Goal: Task Accomplishment & Management: Complete application form

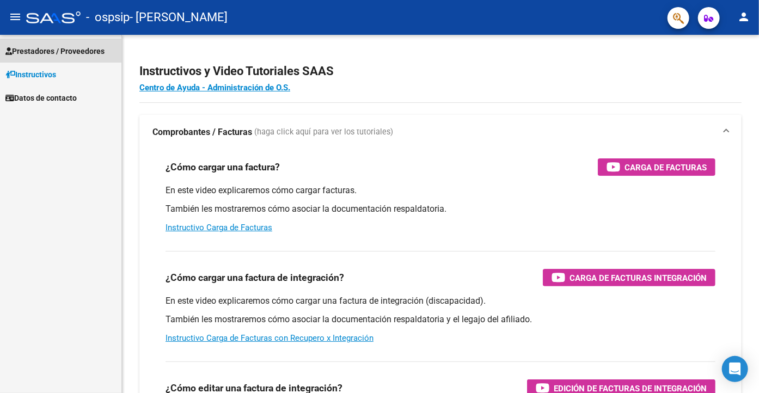
click at [65, 48] on span "Prestadores / Proveedores" at bounding box center [54, 51] width 99 height 12
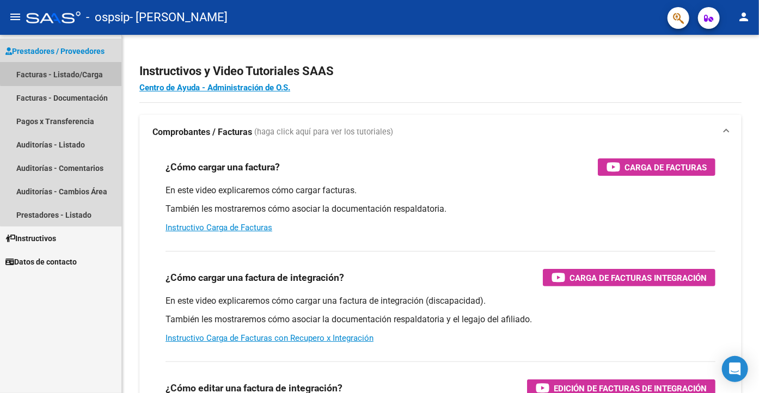
click at [61, 69] on link "Facturas - Listado/Carga" at bounding box center [60, 74] width 121 height 23
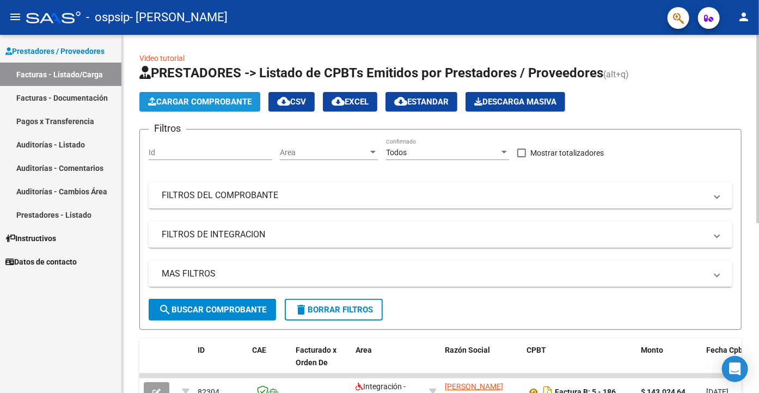
click at [197, 98] on span "Cargar Comprobante" at bounding box center [199, 102] width 103 height 10
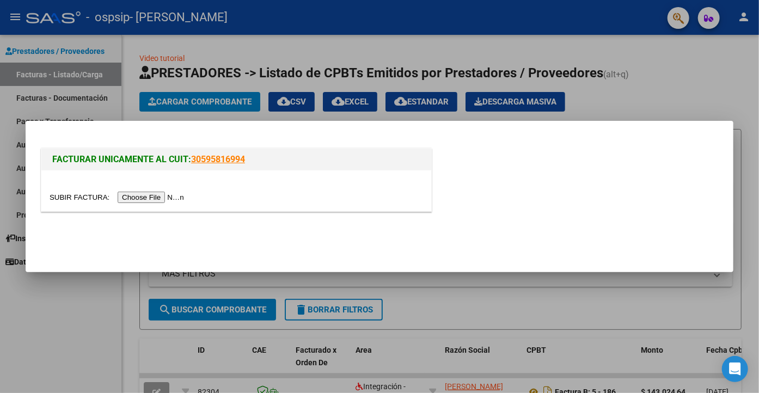
click at [79, 192] on input "file" at bounding box center [119, 197] width 138 height 11
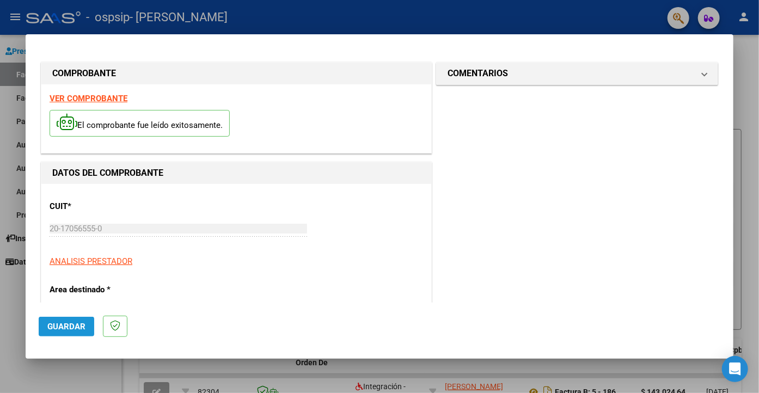
click at [66, 325] on span "Guardar" at bounding box center [66, 327] width 38 height 10
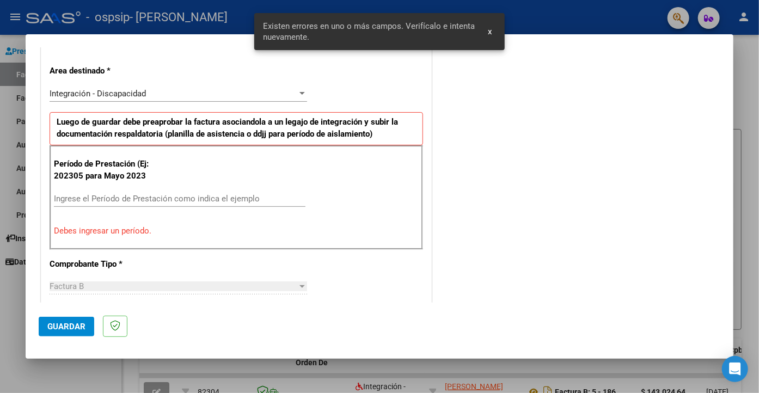
scroll to position [219, 0]
click at [131, 196] on input "Ingrese el Período de Prestación como indica el ejemplo" at bounding box center [179, 198] width 251 height 10
type input "2025"
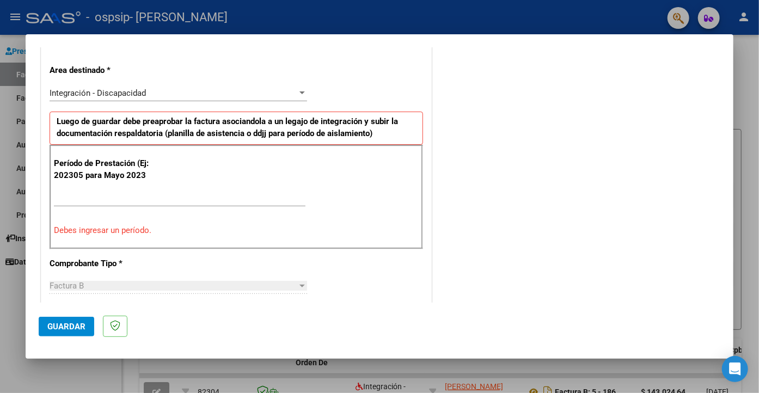
scroll to position [684, 0]
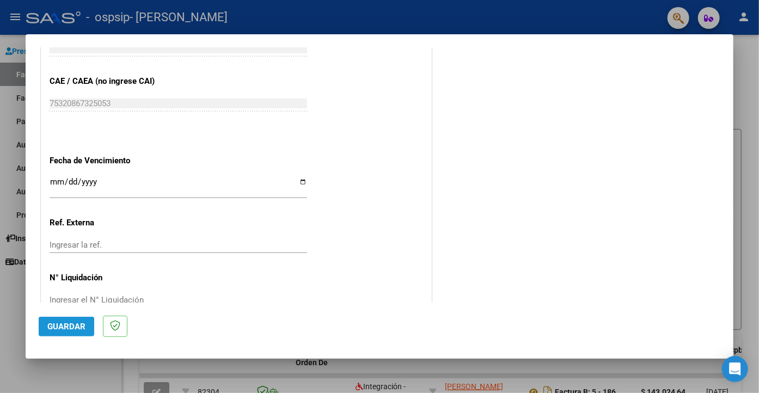
click at [64, 325] on span "Guardar" at bounding box center [66, 327] width 38 height 10
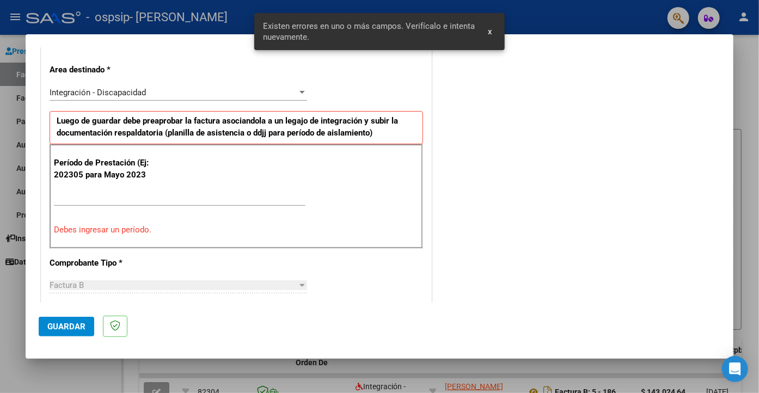
scroll to position [219, 0]
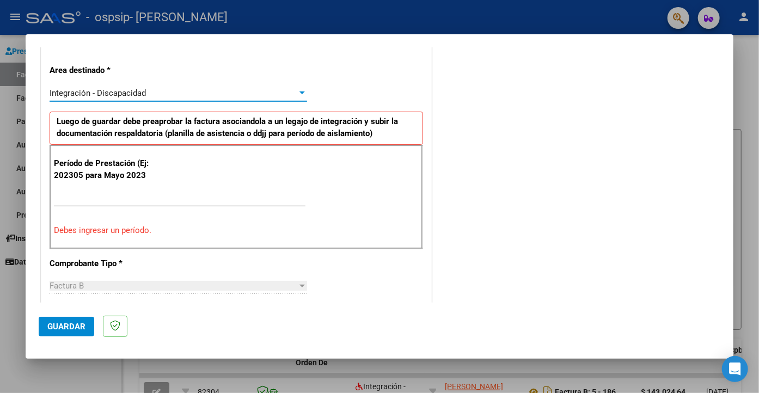
click at [224, 91] on div "Integración - Discapacidad" at bounding box center [174, 93] width 248 height 10
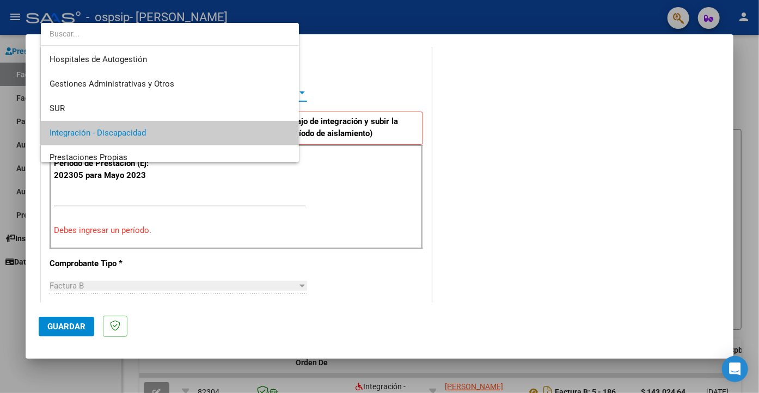
scroll to position [40, 0]
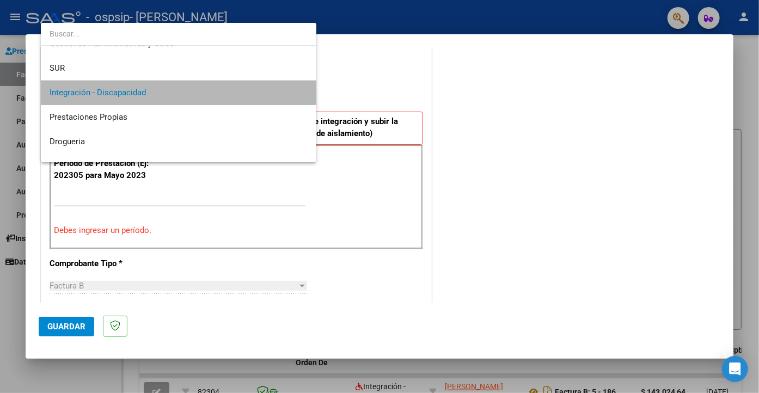
click at [224, 91] on span "Integración - Discapacidad" at bounding box center [179, 93] width 258 height 24
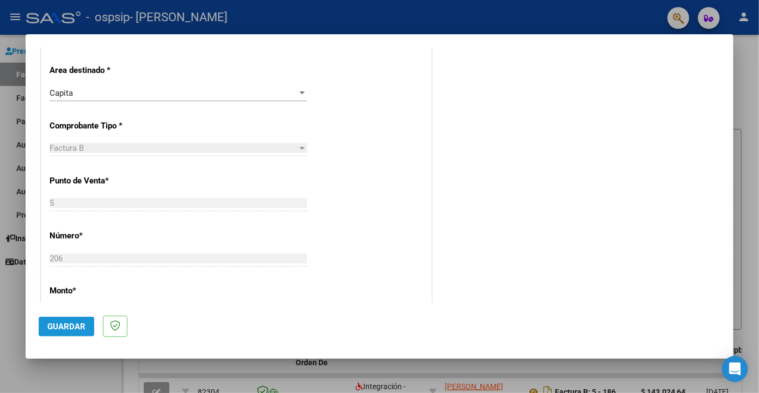
click at [67, 321] on button "Guardar" at bounding box center [67, 327] width 56 height 20
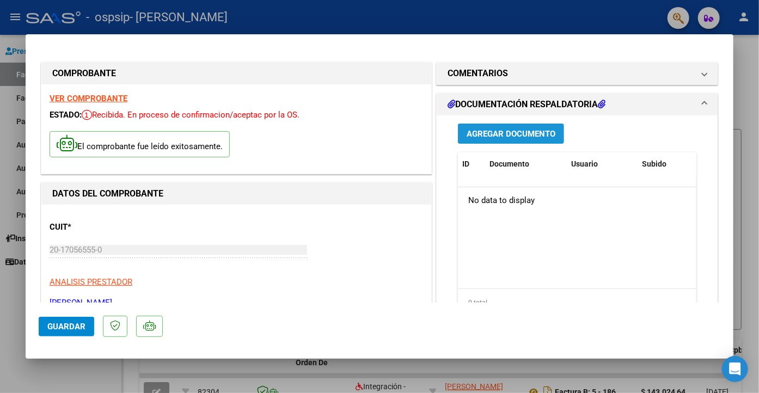
click at [497, 134] on span "Agregar Documento" at bounding box center [510, 134] width 89 height 10
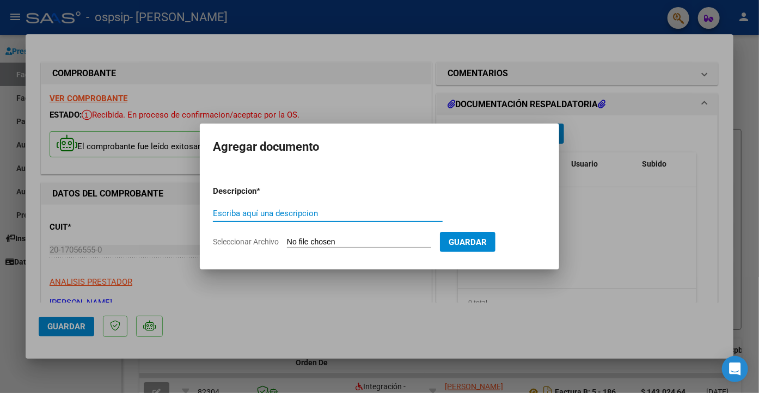
click at [279, 213] on input "Escriba aquí una descripcion" at bounding box center [328, 213] width 230 height 10
type input "CUD-AUTORIZ Y ASISTENCDIA"
click at [315, 237] on input "Seleccionar Archivo" at bounding box center [359, 242] width 144 height 10
type input "C:\fakepath\2025-05 [PERSON_NAME] asis-cud Y AUTORIZACION.pdf"
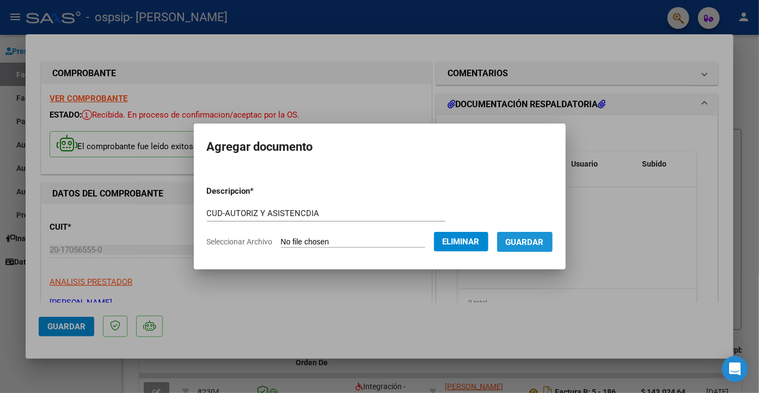
click at [544, 238] on span "Guardar" at bounding box center [524, 242] width 38 height 10
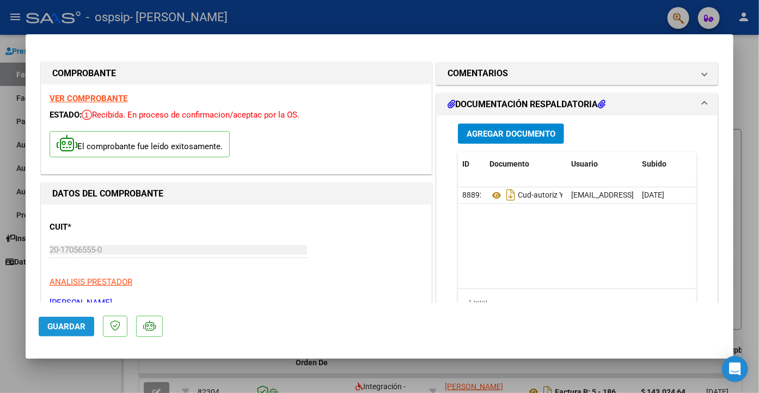
click at [66, 328] on span "Guardar" at bounding box center [66, 327] width 38 height 10
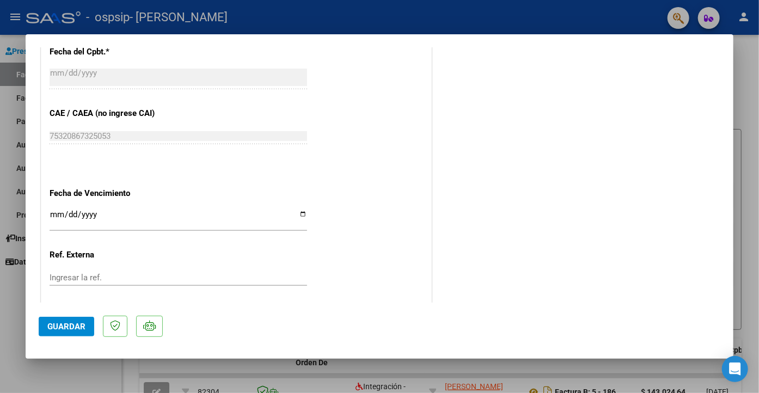
scroll to position [600, 0]
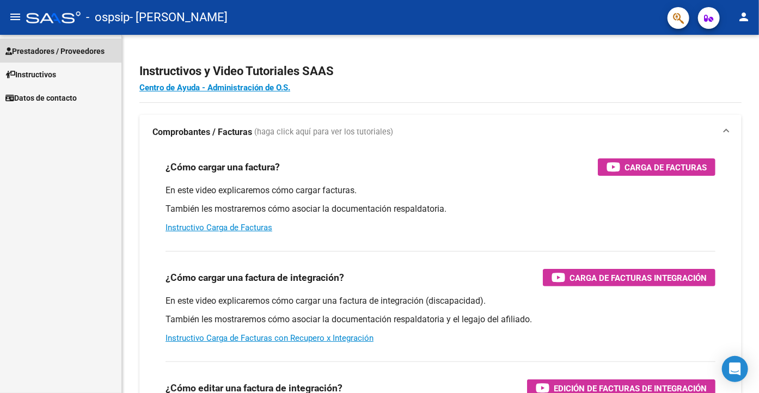
click at [47, 51] on span "Prestadores / Proveedores" at bounding box center [54, 51] width 99 height 12
click at [48, 51] on span "Prestadores / Proveedores" at bounding box center [54, 51] width 99 height 12
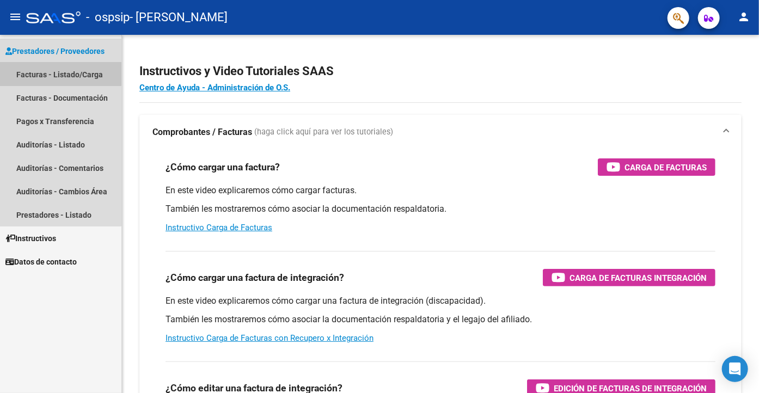
click at [51, 73] on link "Facturas - Listado/Carga" at bounding box center [60, 74] width 121 height 23
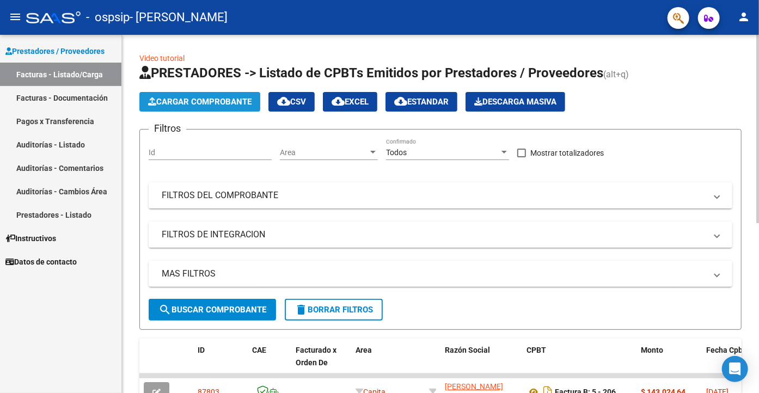
click at [209, 97] on span "Cargar Comprobante" at bounding box center [199, 102] width 103 height 10
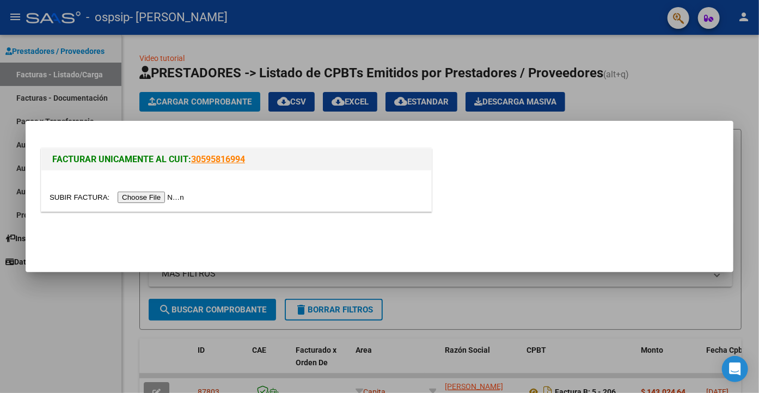
click at [69, 193] on input "file" at bounding box center [119, 197] width 138 height 11
click at [570, 185] on div "FACTURAR UNICAMENTE AL CUIT: 30595816994" at bounding box center [379, 182] width 681 height 72
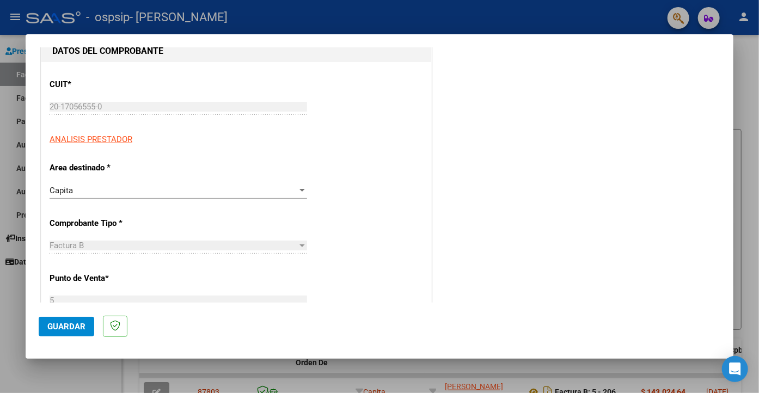
scroll to position [128, 0]
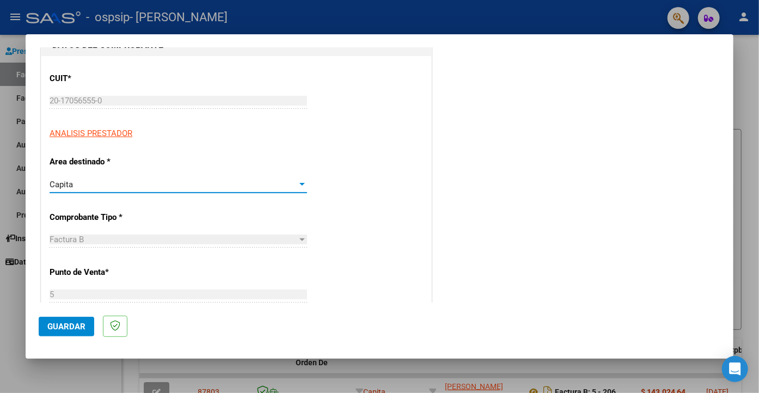
click at [274, 180] on div "Capita" at bounding box center [174, 185] width 248 height 10
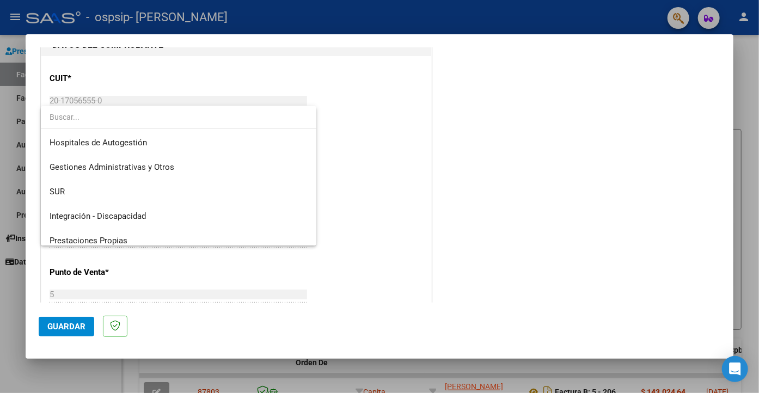
scroll to position [106, 0]
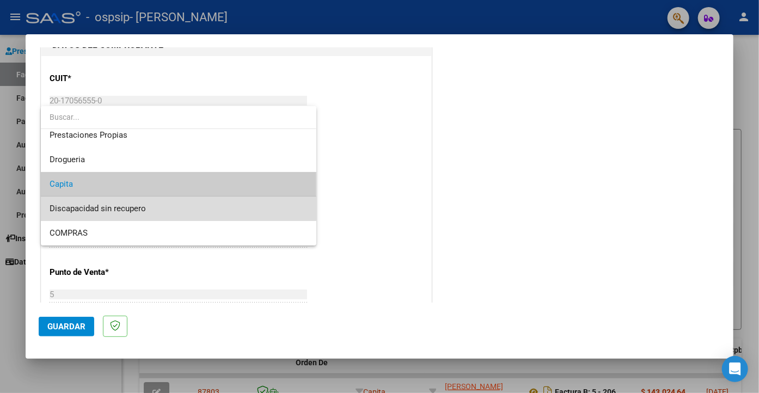
click at [171, 203] on span "Discapacidad sin recupero" at bounding box center [179, 208] width 258 height 24
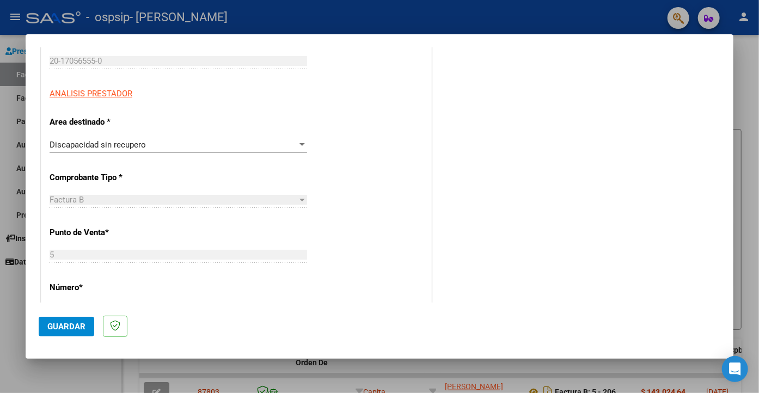
scroll to position [160, 0]
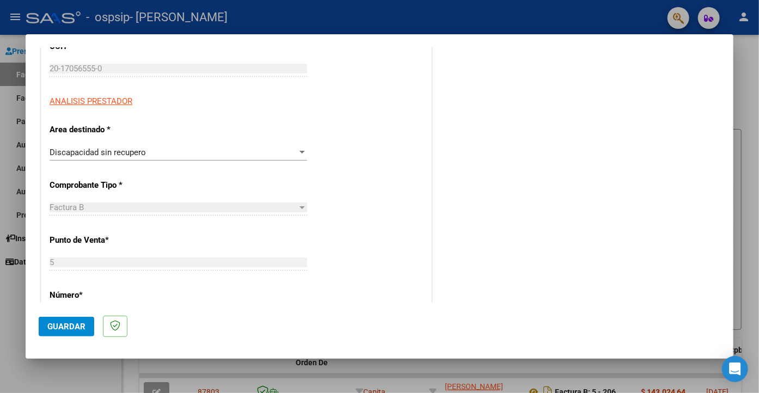
click at [244, 155] on div "Discapacidad sin recupero" at bounding box center [174, 152] width 248 height 10
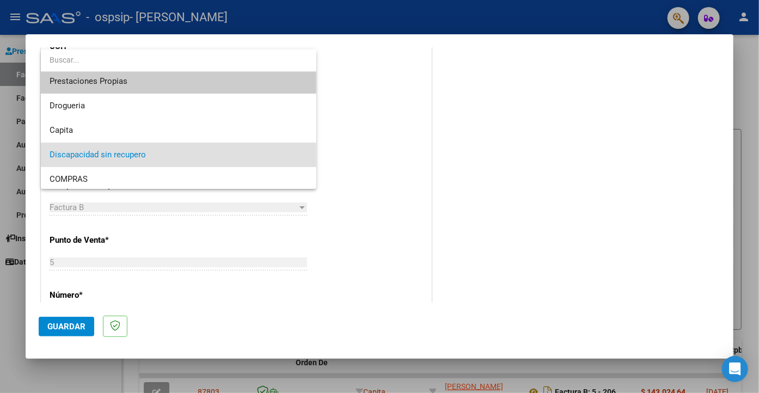
scroll to position [0, 0]
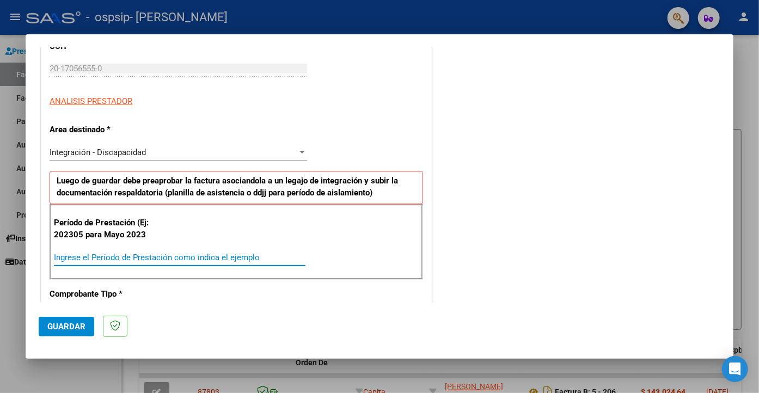
click at [112, 256] on input "Ingrese el Período de Prestación como indica el ejemplo" at bounding box center [179, 257] width 251 height 10
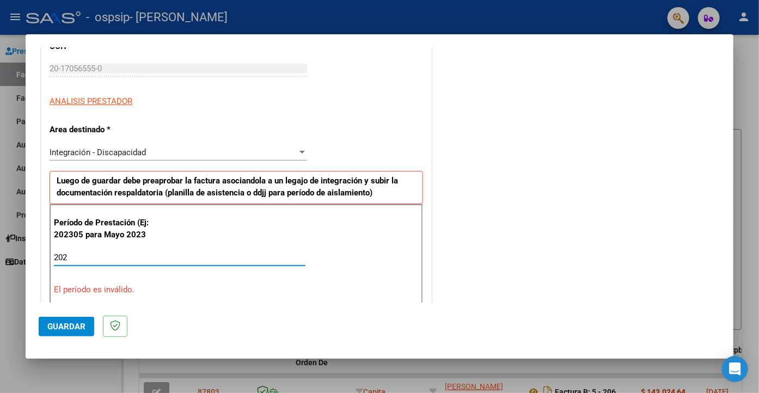
type input "2025"
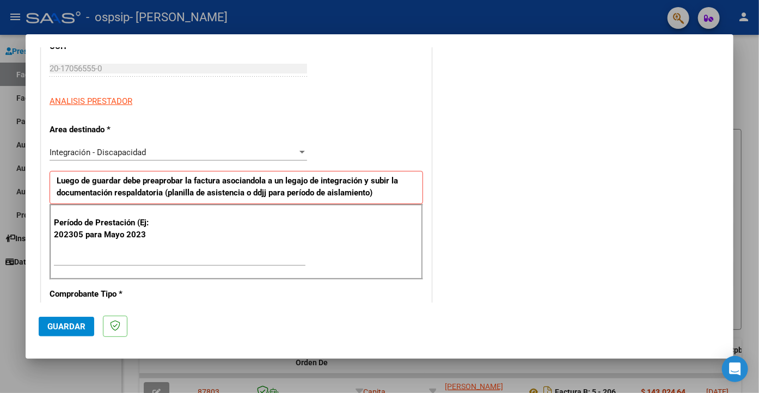
scroll to position [655, 0]
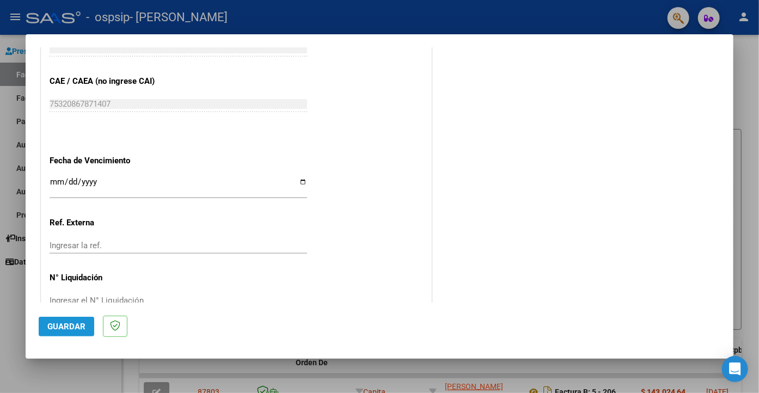
click at [63, 325] on span "Guardar" at bounding box center [66, 327] width 38 height 10
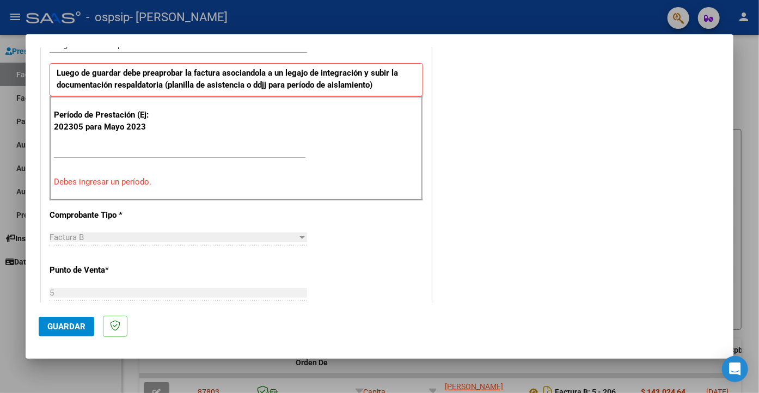
scroll to position [263, 0]
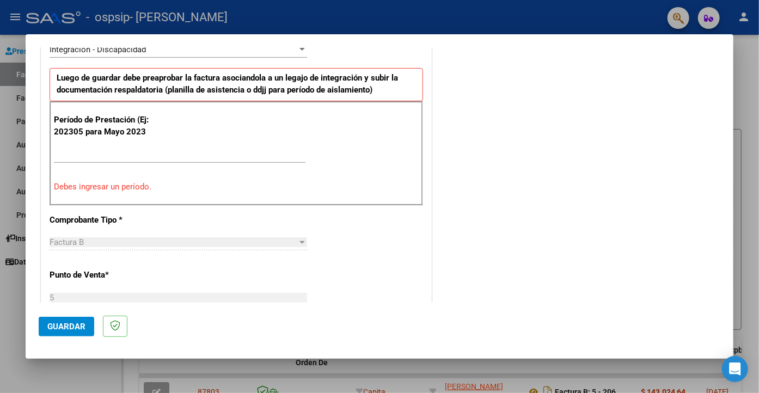
click at [119, 146] on div "Ingrese el Período de Prestación como indica el ejemplo" at bounding box center [179, 154] width 251 height 16
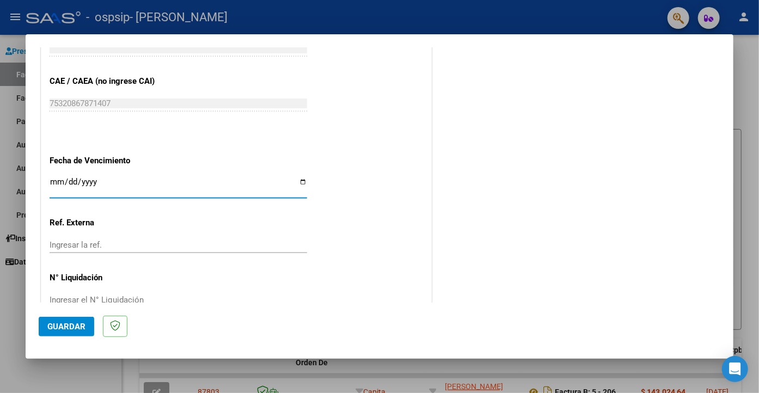
click at [62, 324] on span "Guardar" at bounding box center [66, 327] width 38 height 10
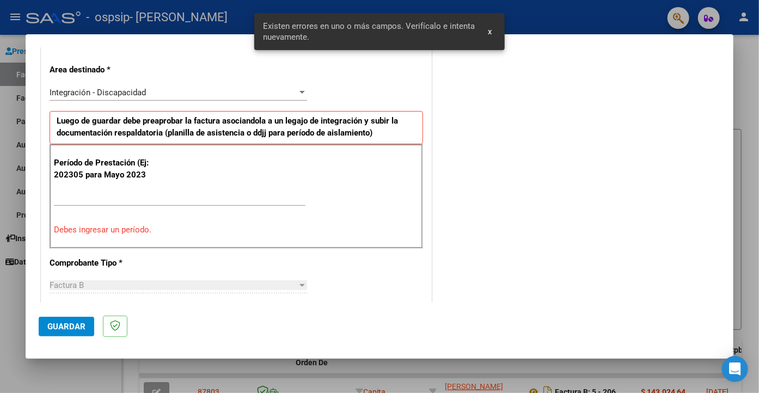
scroll to position [219, 0]
click at [95, 197] on input "Ingrese el Período de Prestación como indica el ejemplo" at bounding box center [179, 198] width 251 height 10
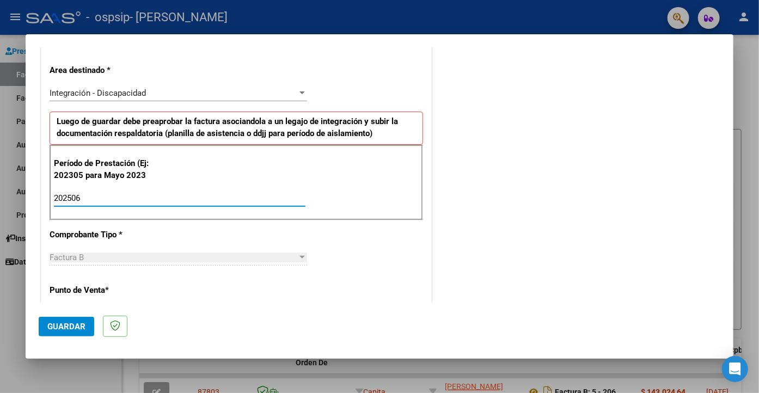
type input "202506"
click at [61, 321] on button "Guardar" at bounding box center [67, 327] width 56 height 20
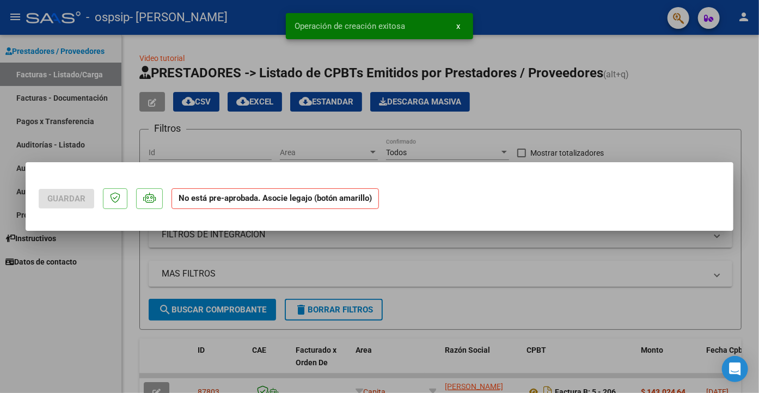
scroll to position [0, 0]
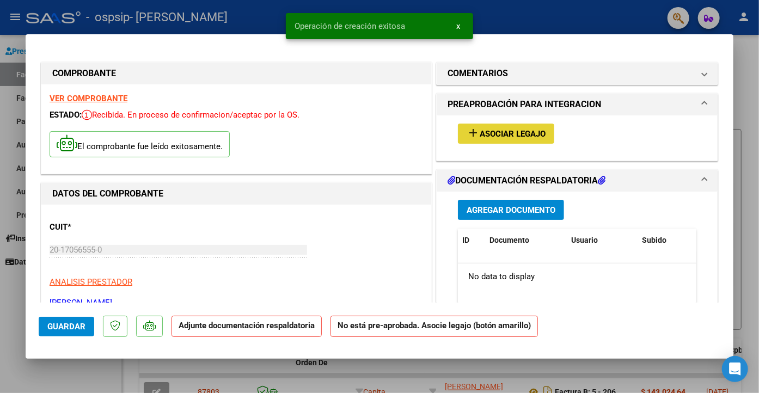
click at [495, 130] on span "Asociar Legajo" at bounding box center [512, 134] width 66 height 10
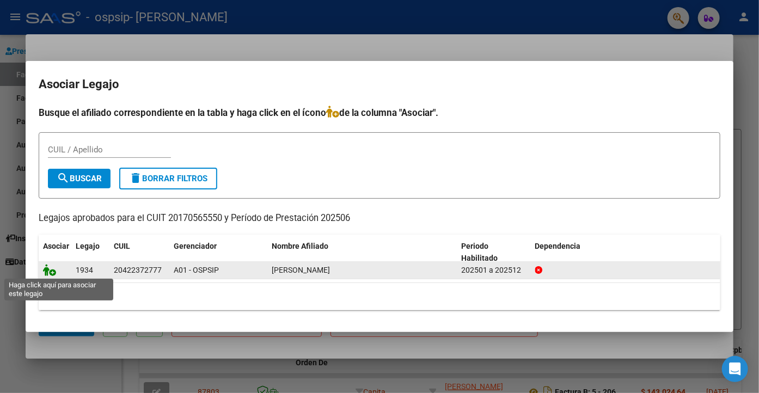
click at [52, 274] on icon at bounding box center [49, 270] width 13 height 12
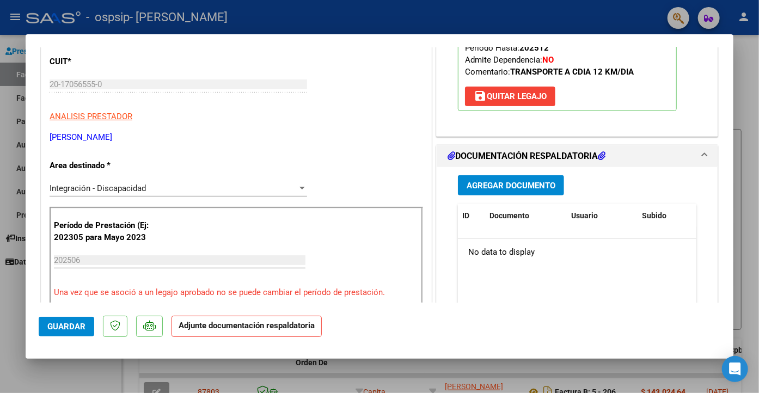
scroll to position [202, 0]
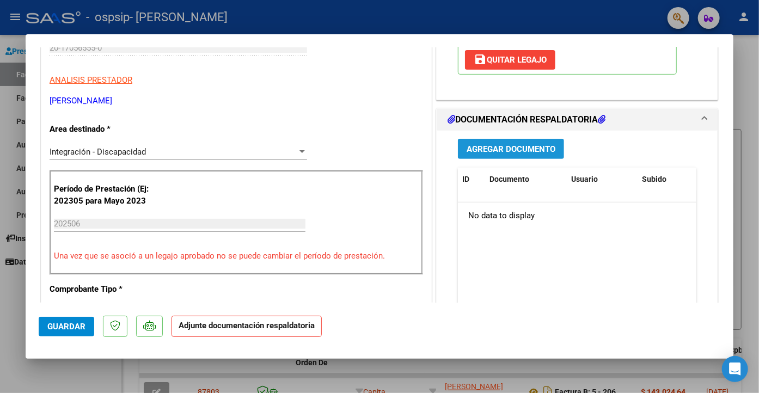
click at [531, 144] on span "Agregar Documento" at bounding box center [510, 149] width 89 height 10
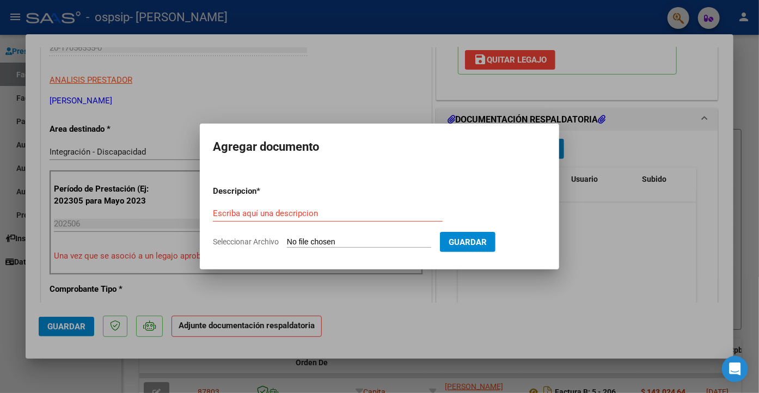
click at [309, 239] on input "Seleccionar Archivo" at bounding box center [359, 242] width 144 height 10
type input "C:\fakepath\2025-06 [PERSON_NAME] asis-cud Y AUTORIZACION.pdf"
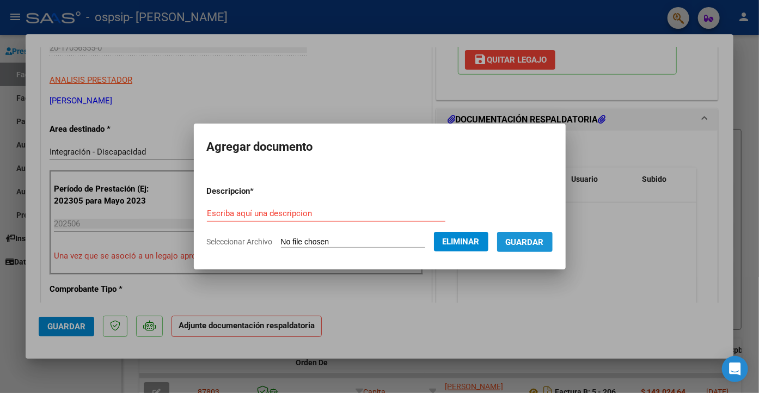
click at [544, 243] on span "Guardar" at bounding box center [524, 242] width 38 height 10
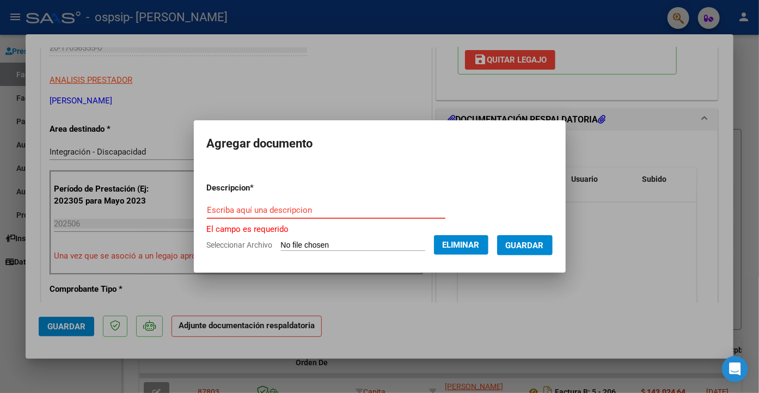
click at [299, 207] on input "Escriba aquí una descripcion" at bounding box center [326, 210] width 238 height 10
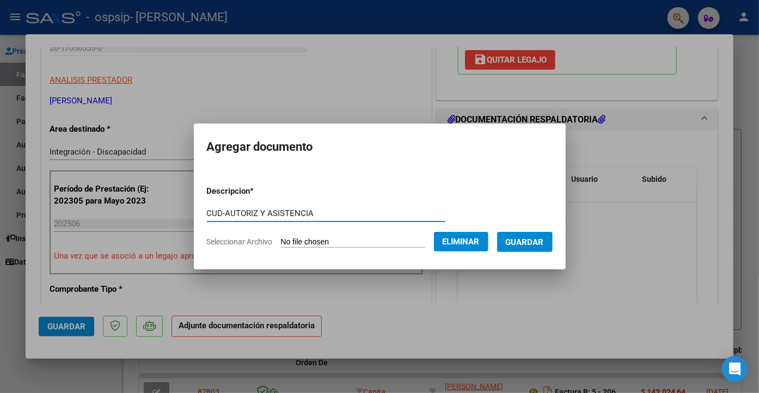
type input "CUD-AUTORIZ Y ASISTENCIA"
click at [544, 238] on span "Guardar" at bounding box center [524, 242] width 38 height 10
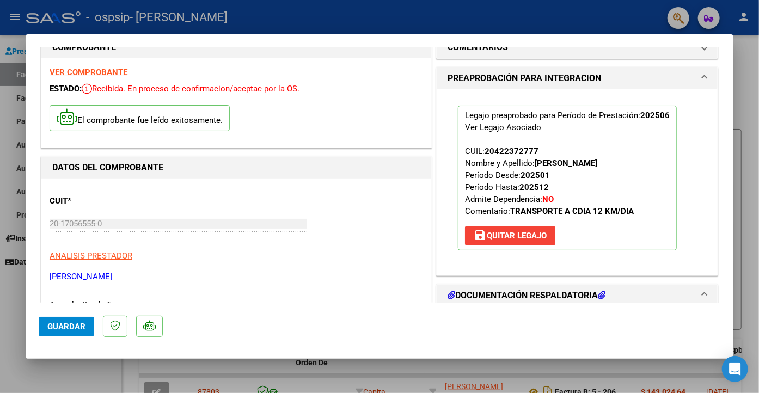
scroll to position [0, 0]
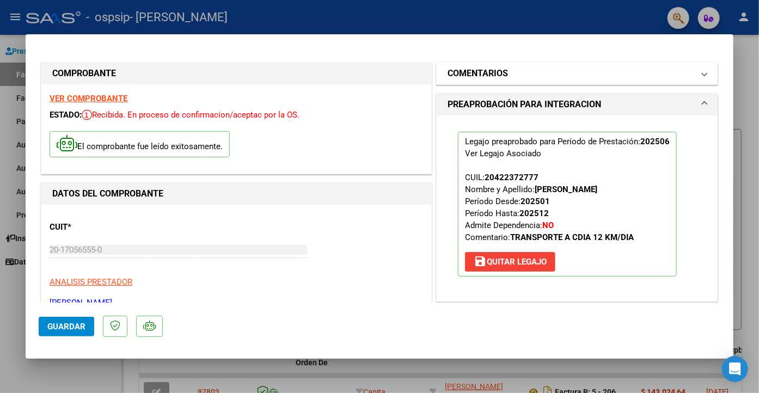
click at [704, 72] on span at bounding box center [704, 73] width 4 height 13
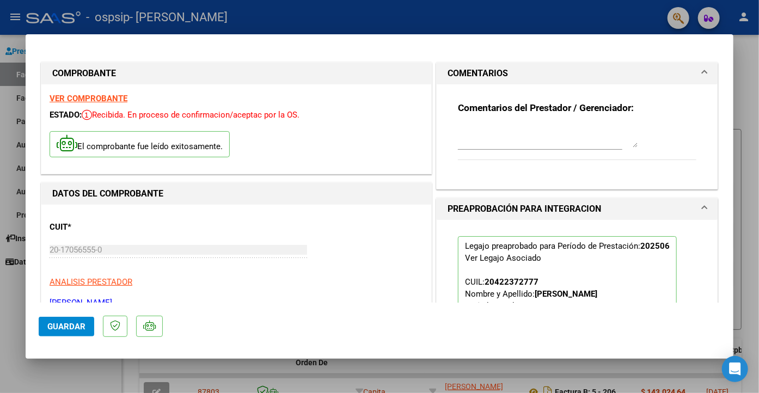
click at [704, 72] on span at bounding box center [704, 73] width 4 height 13
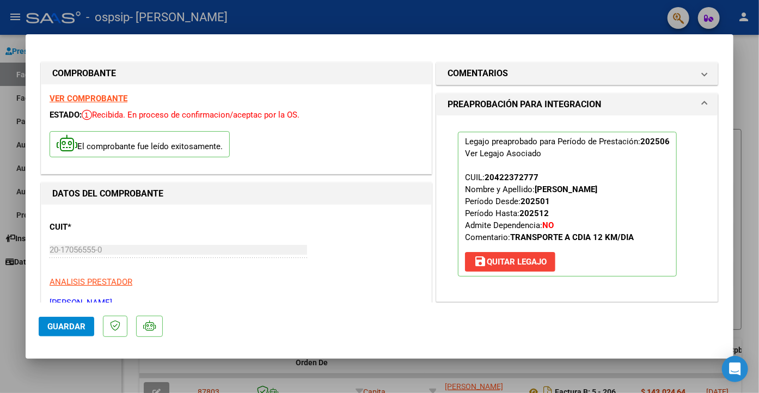
click at [10, 21] on div at bounding box center [379, 196] width 759 height 393
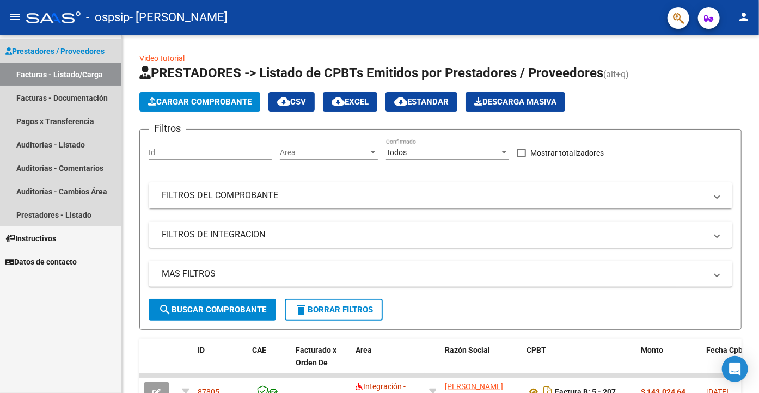
click at [35, 45] on link "Prestadores / Proveedores" at bounding box center [60, 50] width 121 height 23
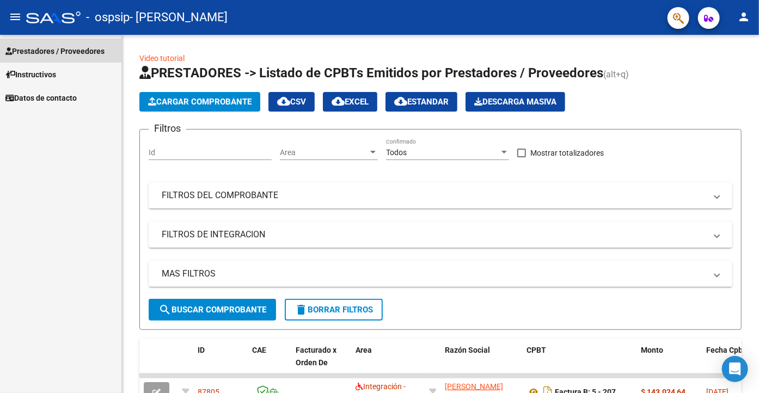
click at [47, 50] on span "Prestadores / Proveedores" at bounding box center [54, 51] width 99 height 12
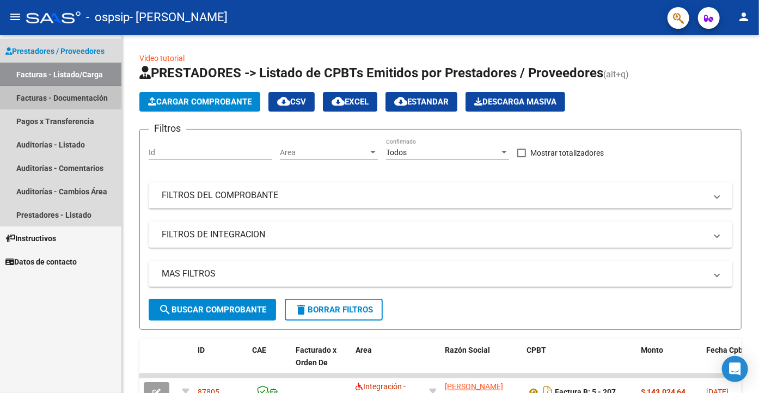
click at [53, 96] on link "Facturas - Documentación" at bounding box center [60, 97] width 121 height 23
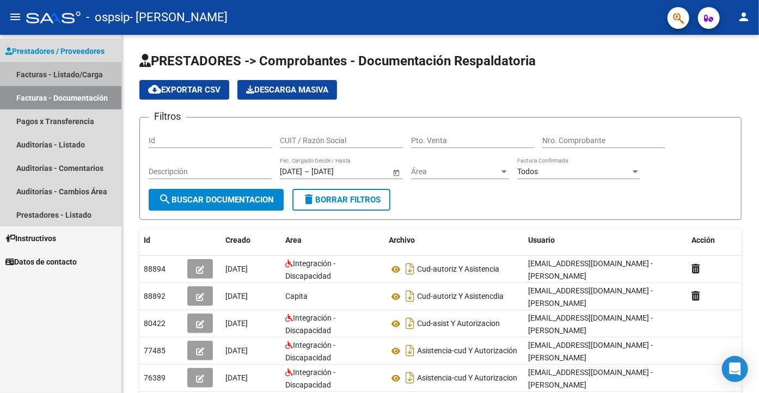
click at [60, 76] on link "Facturas - Listado/Carga" at bounding box center [60, 74] width 121 height 23
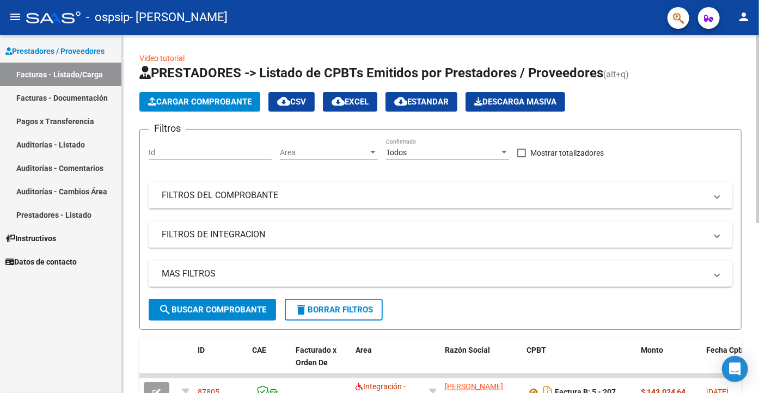
click at [200, 101] on span "Cargar Comprobante" at bounding box center [199, 102] width 103 height 10
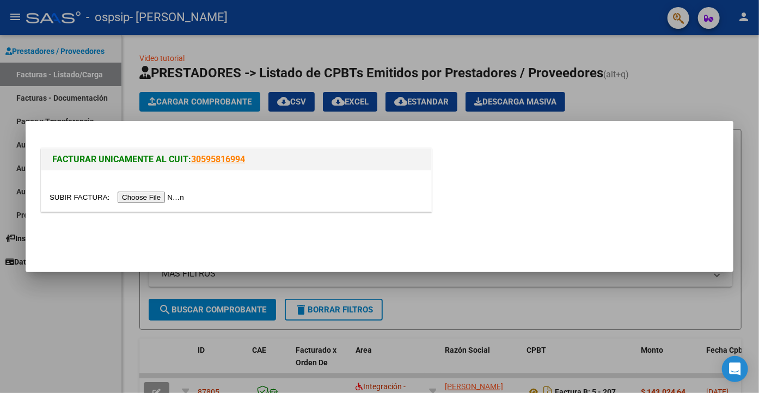
click at [71, 199] on input "file" at bounding box center [119, 197] width 138 height 11
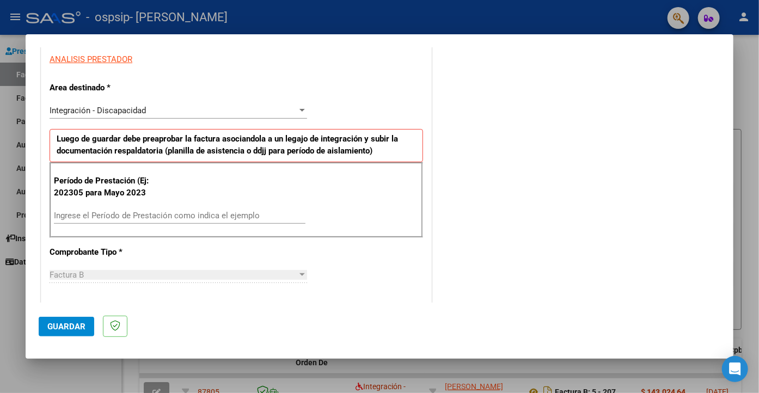
scroll to position [204, 0]
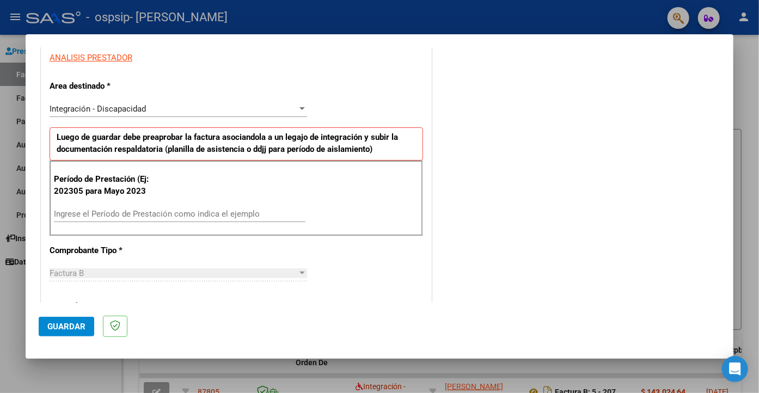
click at [71, 207] on div "Ingrese el Período de Prestación como indica el ejemplo" at bounding box center [179, 214] width 251 height 16
type input "202507"
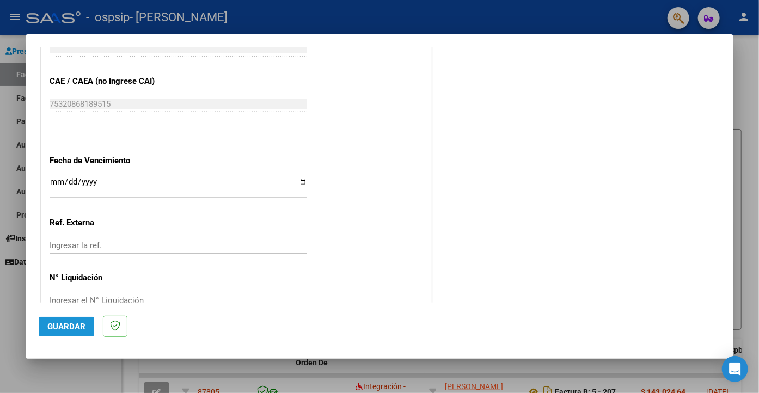
click at [60, 323] on span "Guardar" at bounding box center [66, 327] width 38 height 10
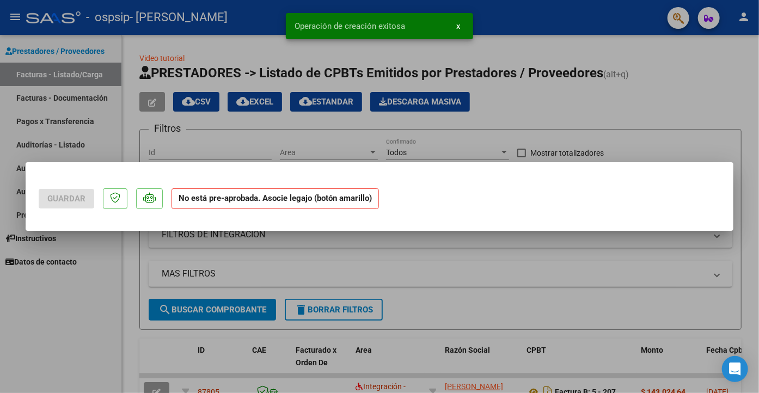
scroll to position [0, 0]
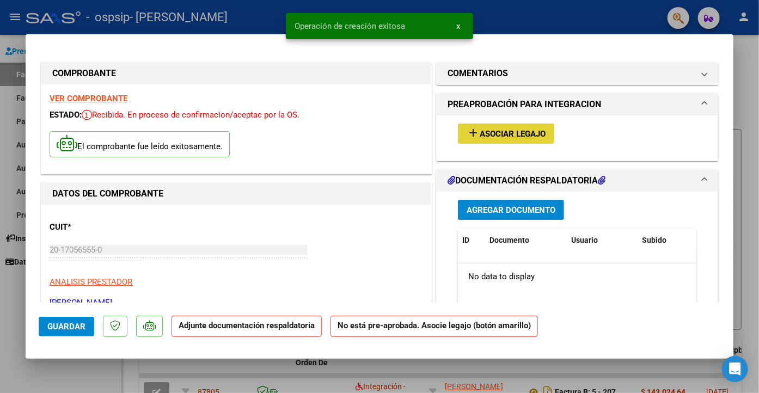
click at [500, 128] on span "add Asociar Legajo" at bounding box center [505, 133] width 79 height 10
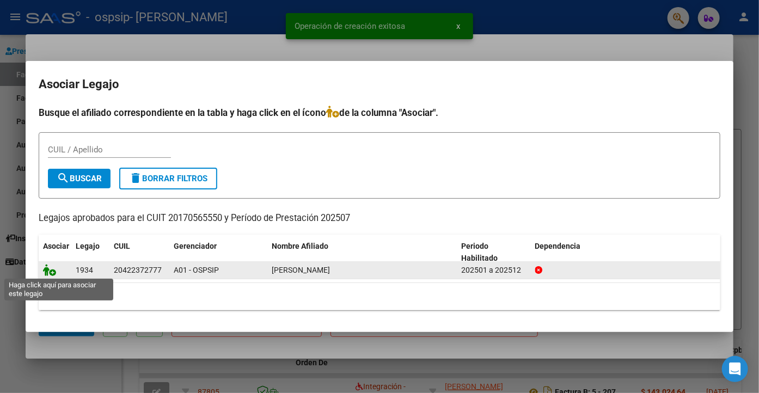
click at [48, 272] on icon at bounding box center [49, 270] width 13 height 12
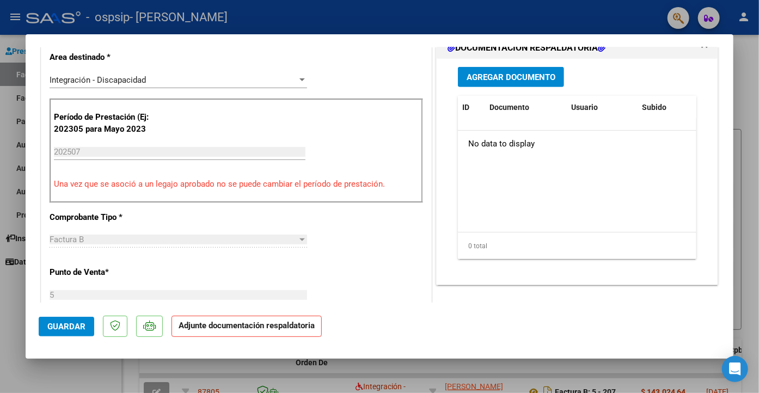
scroll to position [272, 0]
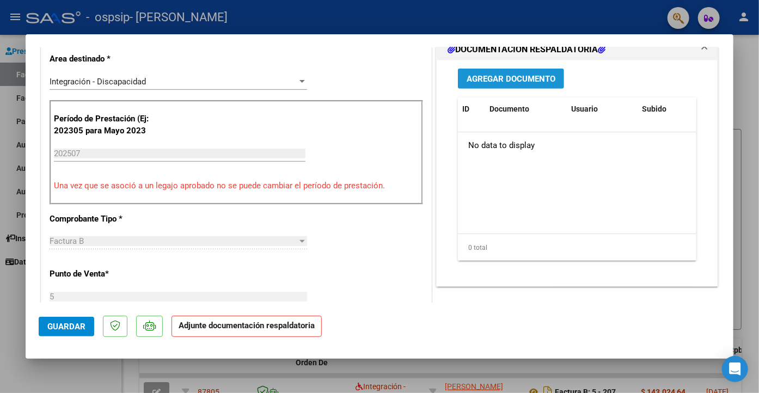
click at [534, 76] on span "Agregar Documento" at bounding box center [510, 79] width 89 height 10
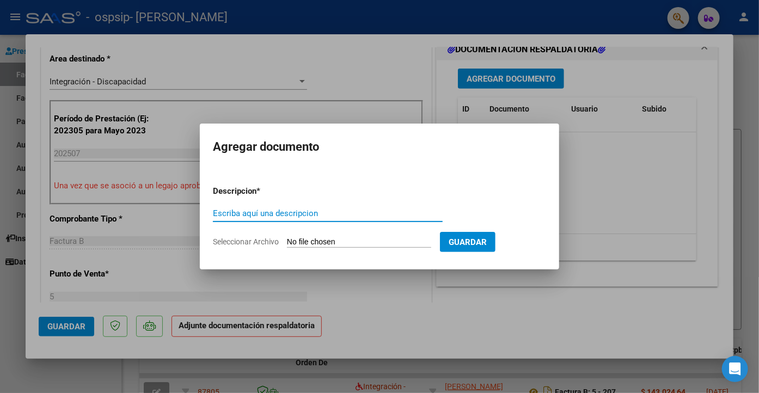
click at [310, 239] on input "Seleccionar Archivo" at bounding box center [359, 242] width 144 height 10
type input "C:\fakepath\2025-07 [PERSON_NAME] asis-cud Y AUTORIZACION.pdf"
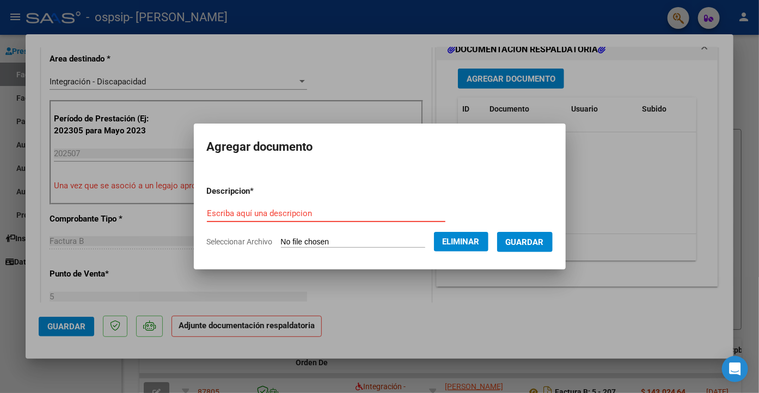
click at [208, 212] on input "Escriba aquí una descripcion" at bounding box center [326, 213] width 238 height 10
type input "CUD-AUTORIZ Y ASISTENCIA"
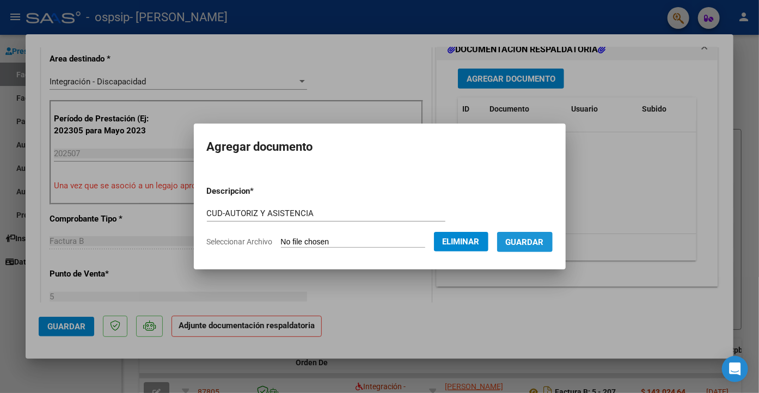
click at [544, 245] on span "Guardar" at bounding box center [524, 242] width 38 height 10
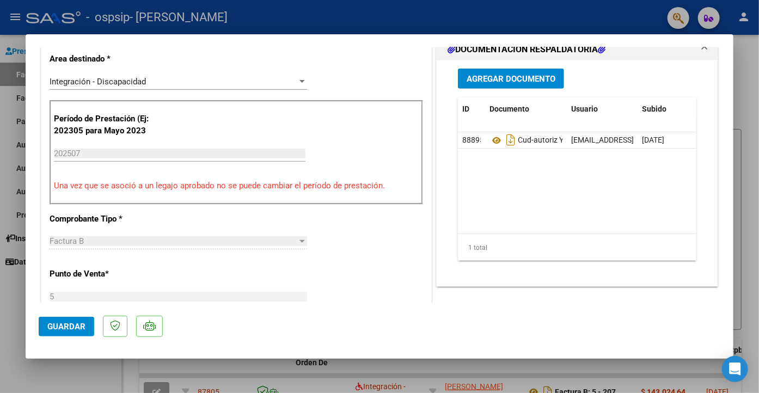
click at [13, 45] on div at bounding box center [379, 196] width 759 height 393
type input "$ 0,00"
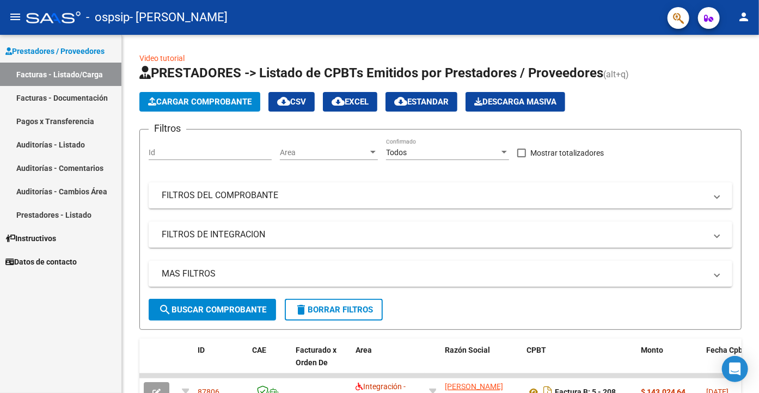
click at [48, 99] on link "Facturas - Documentación" at bounding box center [60, 97] width 121 height 23
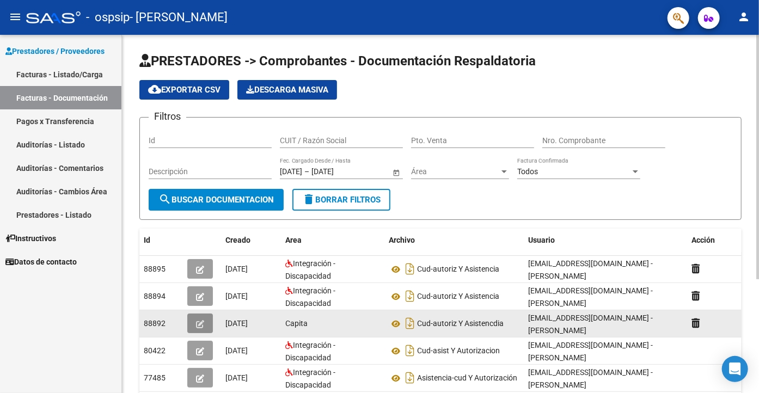
click at [201, 321] on icon "button" at bounding box center [200, 324] width 8 height 8
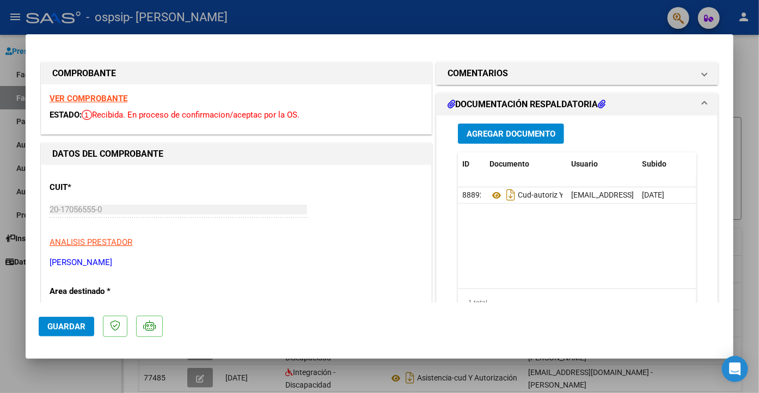
click at [18, 44] on div at bounding box center [379, 196] width 759 height 393
type input "$ 0,00"
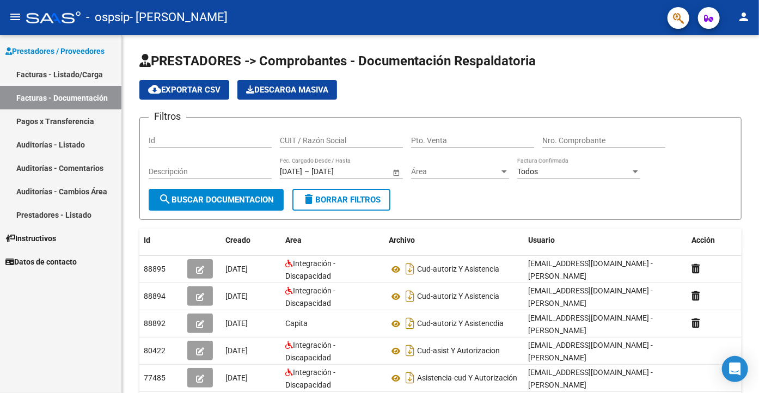
click at [70, 70] on link "Facturas - Listado/Carga" at bounding box center [60, 74] width 121 height 23
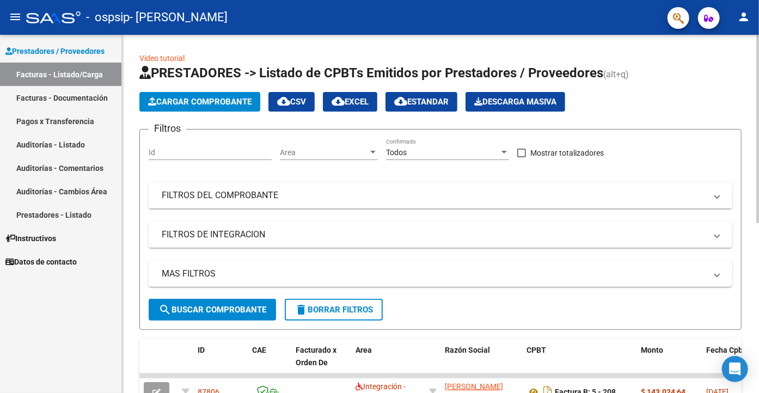
click at [208, 100] on span "Cargar Comprobante" at bounding box center [199, 102] width 103 height 10
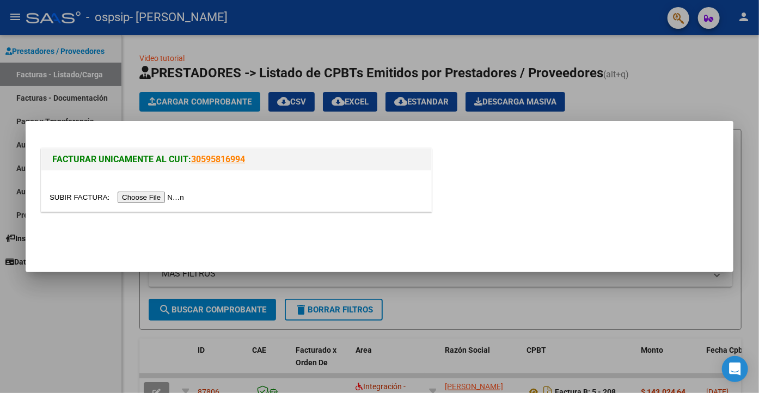
click at [72, 192] on input "file" at bounding box center [119, 197] width 138 height 11
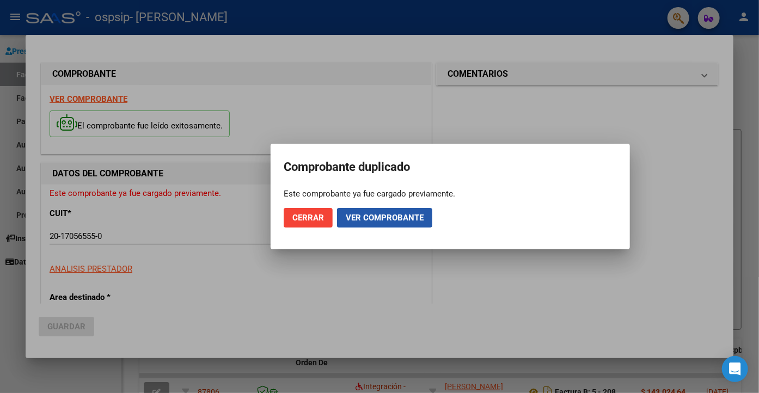
click at [420, 217] on span "Ver comprobante" at bounding box center [385, 218] width 78 height 10
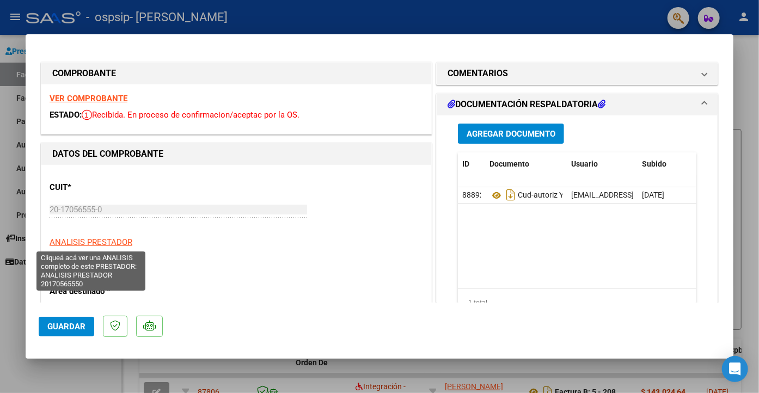
click at [89, 239] on span "ANALISIS PRESTADOR" at bounding box center [91, 242] width 83 height 10
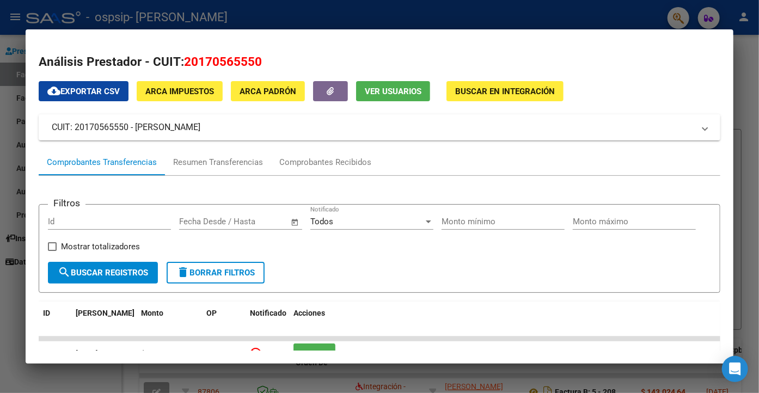
click at [529, 12] on div at bounding box center [379, 196] width 759 height 393
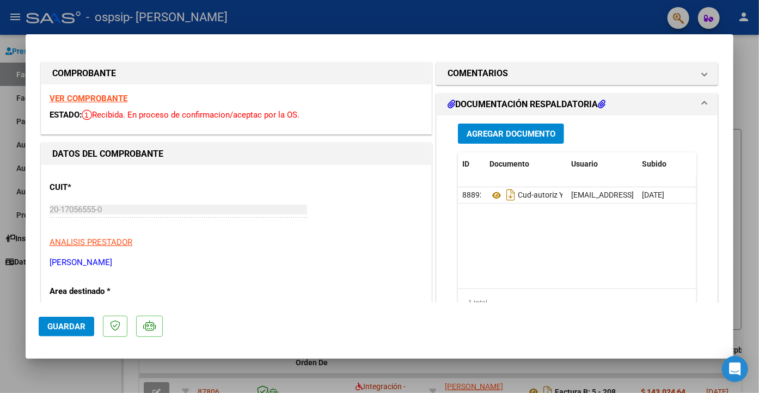
click at [69, 96] on strong "VER COMPROBANTE" at bounding box center [89, 99] width 78 height 10
click at [90, 113] on icon at bounding box center [87, 114] width 10 height 11
click at [71, 95] on strong "VER COMPROBANTE" at bounding box center [89, 99] width 78 height 10
click at [558, 102] on h1 "DOCUMENTACIÓN RESPALDATORIA" at bounding box center [526, 104] width 158 height 13
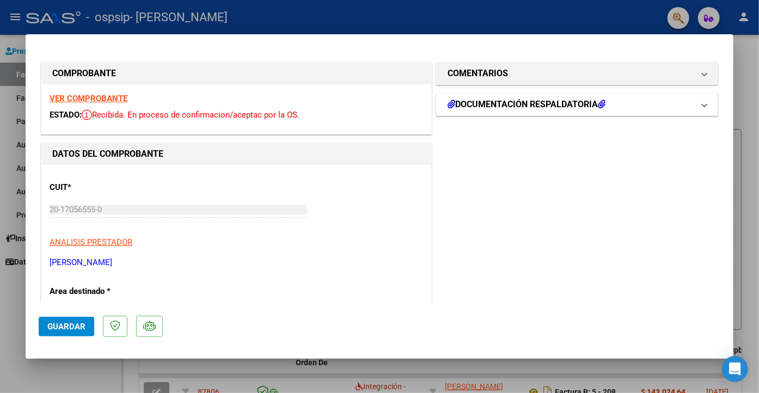
click at [706, 105] on span at bounding box center [704, 104] width 4 height 13
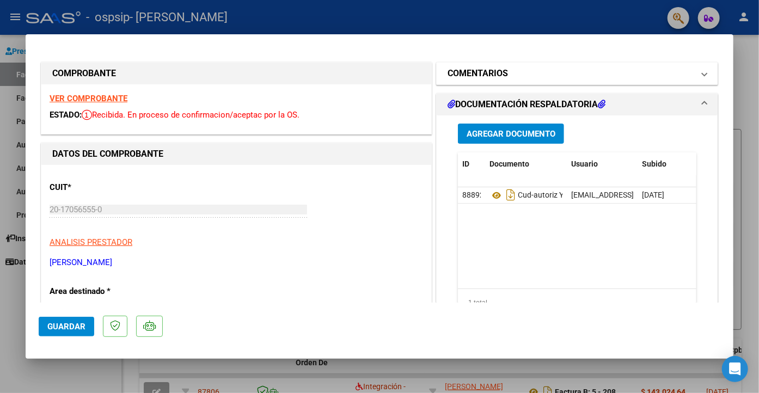
click at [671, 71] on mat-panel-title "COMENTARIOS" at bounding box center [570, 73] width 246 height 13
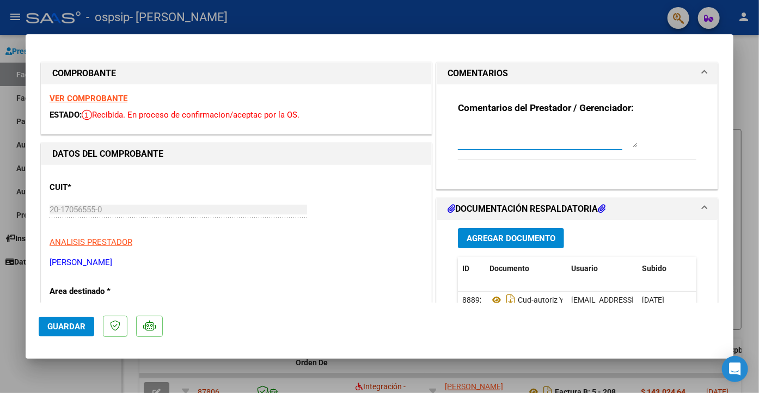
click at [499, 141] on textarea at bounding box center [548, 137] width 180 height 22
click at [5, 53] on div at bounding box center [379, 196] width 759 height 393
type input "$ 0,00"
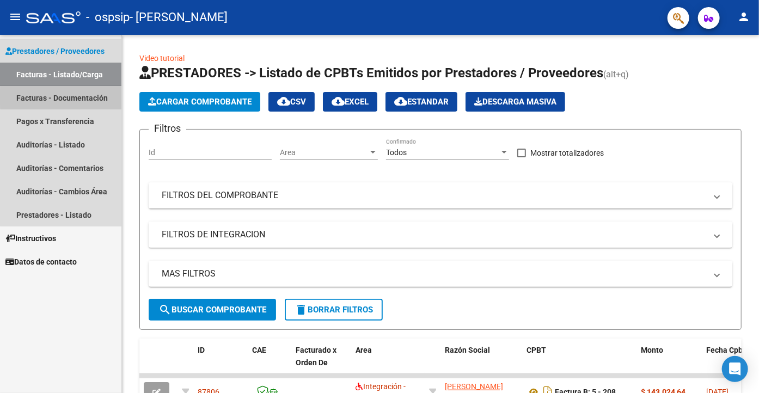
click at [68, 97] on link "Facturas - Documentación" at bounding box center [60, 97] width 121 height 23
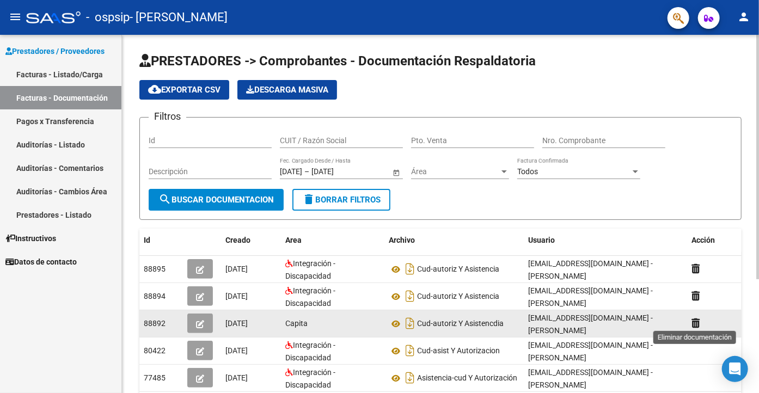
click at [695, 319] on icon at bounding box center [695, 323] width 8 height 10
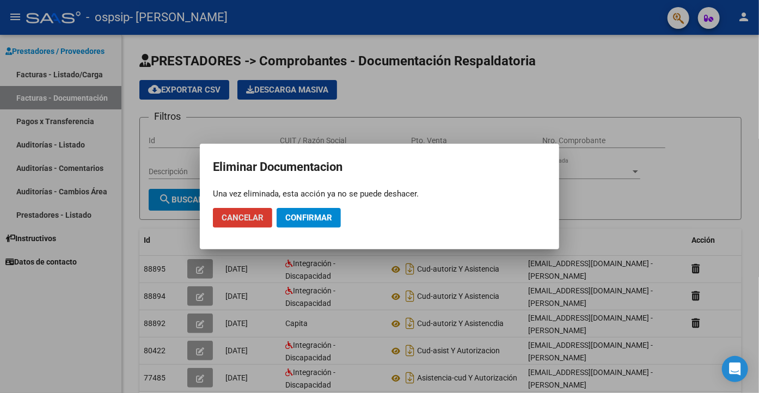
click at [301, 213] on span "Confirmar" at bounding box center [308, 218] width 47 height 10
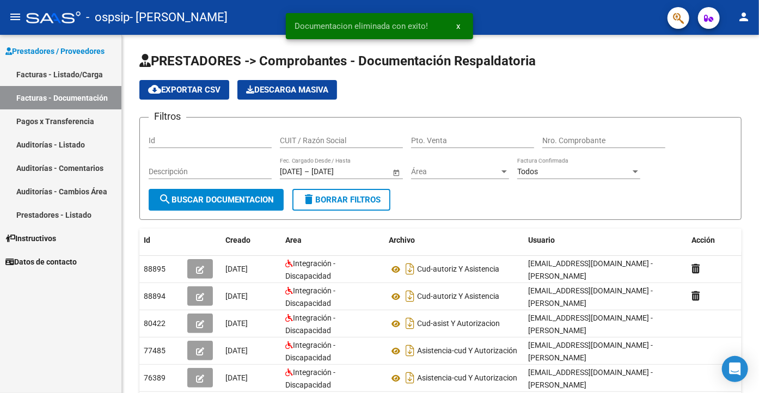
click at [76, 70] on link "Facturas - Listado/Carga" at bounding box center [60, 74] width 121 height 23
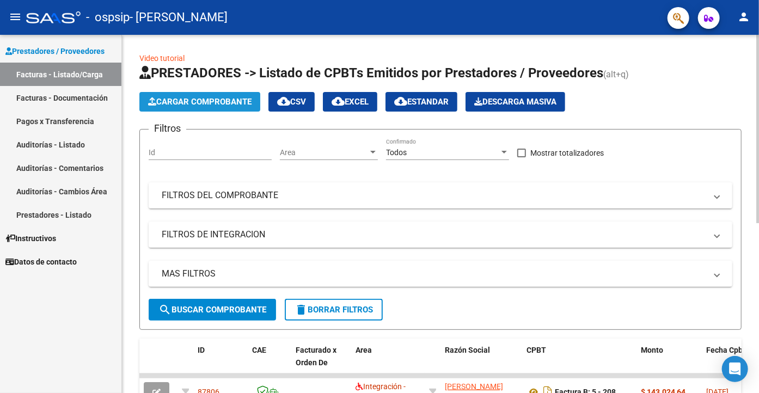
click at [212, 100] on span "Cargar Comprobante" at bounding box center [199, 102] width 103 height 10
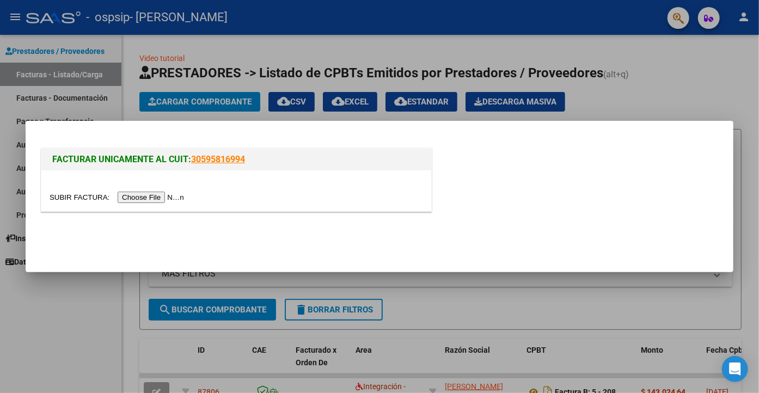
click at [61, 194] on input "file" at bounding box center [119, 197] width 138 height 11
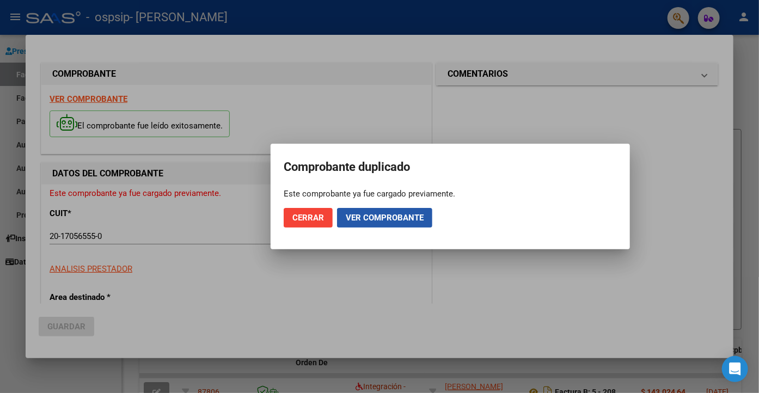
click at [402, 215] on span "Ver comprobante" at bounding box center [385, 218] width 78 height 10
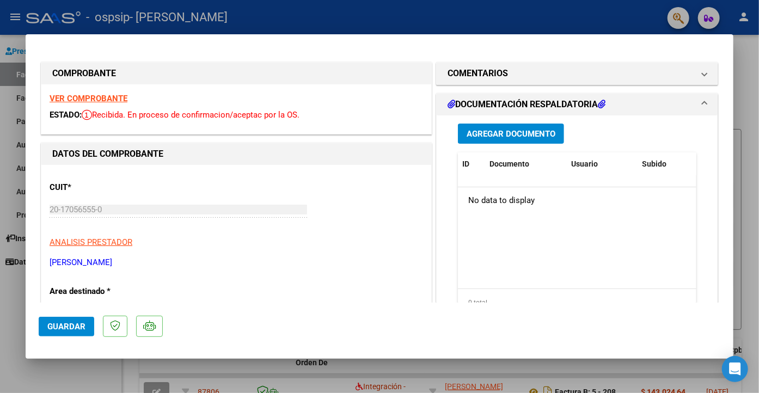
click at [14, 56] on div at bounding box center [379, 196] width 759 height 393
type input "$ 0,00"
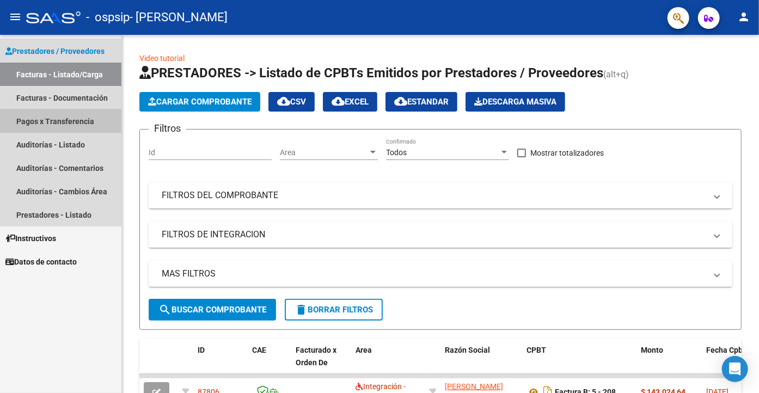
click at [57, 121] on link "Pagos x Transferencia" at bounding box center [60, 120] width 121 height 23
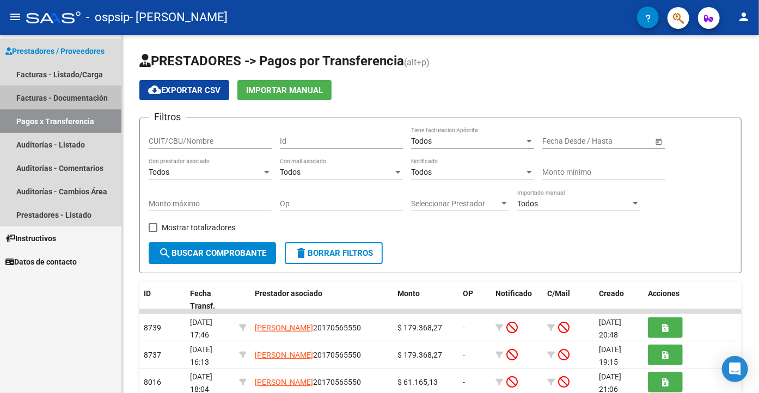
click at [47, 97] on link "Facturas - Documentación" at bounding box center [60, 97] width 121 height 23
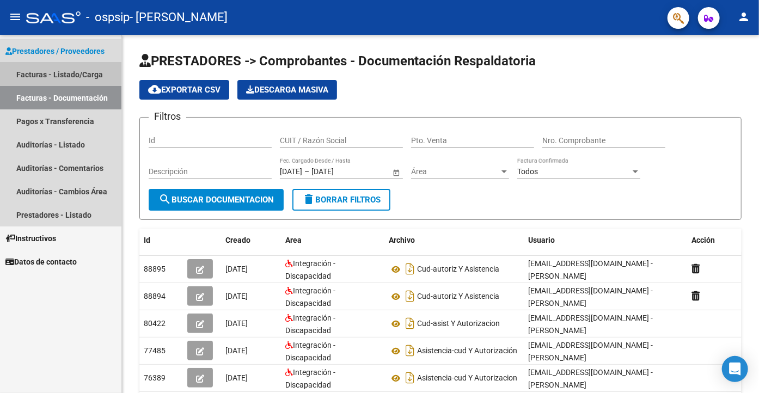
click at [42, 72] on link "Facturas - Listado/Carga" at bounding box center [60, 74] width 121 height 23
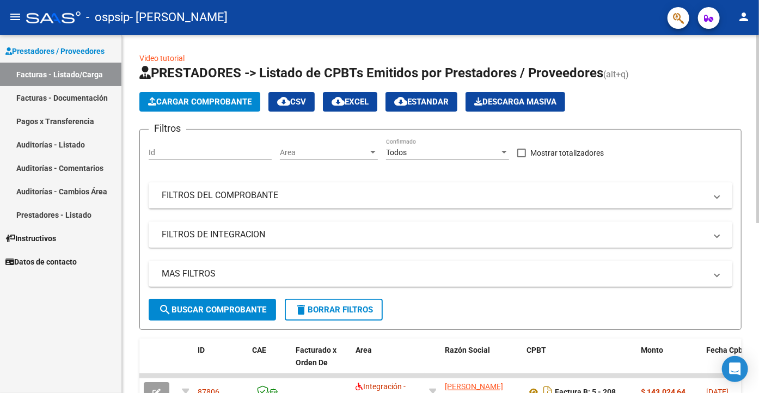
drag, startPoint x: 755, startPoint y: 209, endPoint x: 758, endPoint y: 252, distance: 43.1
click at [758, 252] on div "Video tutorial PRESTADORES -> Listado de CPBTs Emitidos por Prestadores / Prove…" at bounding box center [441, 375] width 639 height 681
drag, startPoint x: 755, startPoint y: 210, endPoint x: 758, endPoint y: 258, distance: 48.0
click at [758, 258] on div "Video tutorial PRESTADORES -> Listado de CPBTs Emitidos por Prestadores / Prove…" at bounding box center [441, 375] width 639 height 681
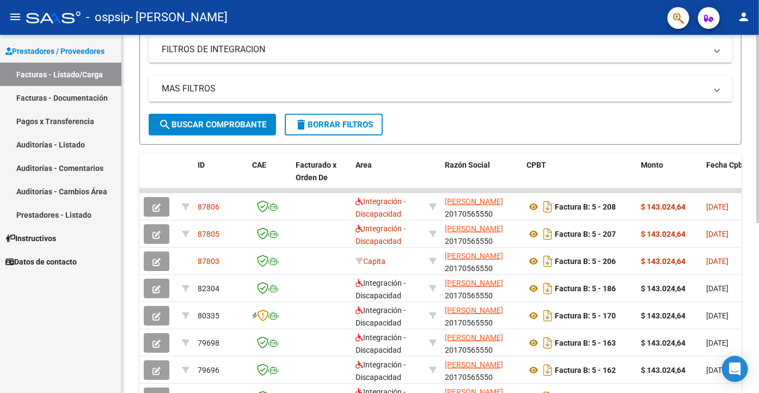
click at [758, 300] on div at bounding box center [757, 214] width 3 height 358
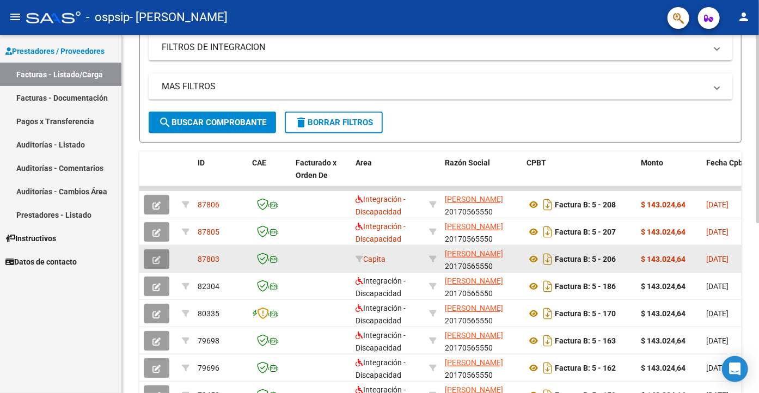
click at [156, 254] on span "button" at bounding box center [156, 259] width 8 height 10
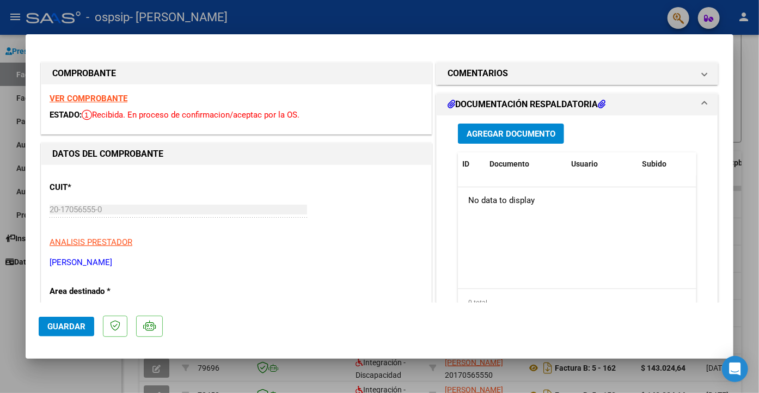
click at [93, 291] on p "Area destinado *" at bounding box center [106, 291] width 112 height 13
click at [114, 288] on p "Area destinado *" at bounding box center [106, 291] width 112 height 13
click at [72, 182] on p "CUIT *" at bounding box center [106, 187] width 112 height 13
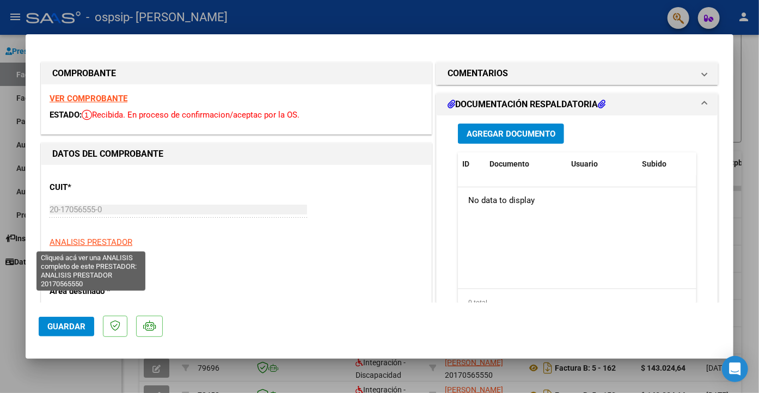
click at [91, 238] on span "ANALISIS PRESTADOR" at bounding box center [91, 242] width 83 height 10
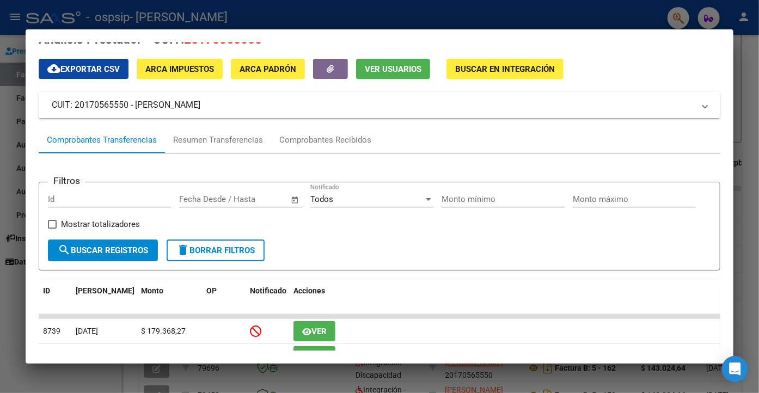
scroll to position [0, 0]
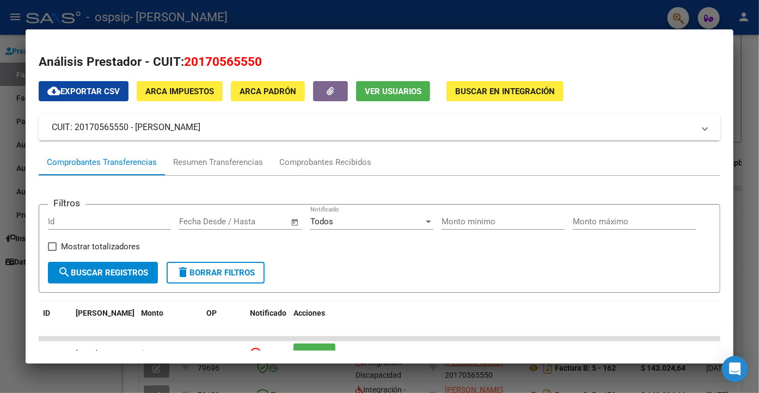
click at [502, 90] on span "Buscar en Integración" at bounding box center [505, 92] width 100 height 10
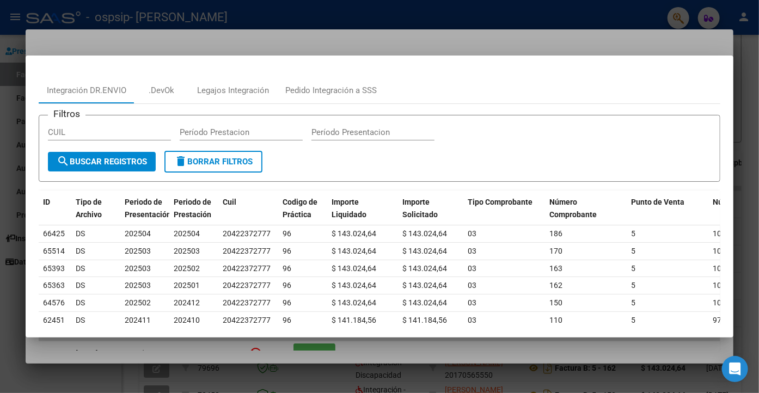
click at [455, 70] on mat-dialog-content "Integración DR.ENVIO .DevOk Legajos Integración Pedido Integración a SSS Filtro…" at bounding box center [379, 196] width 707 height 255
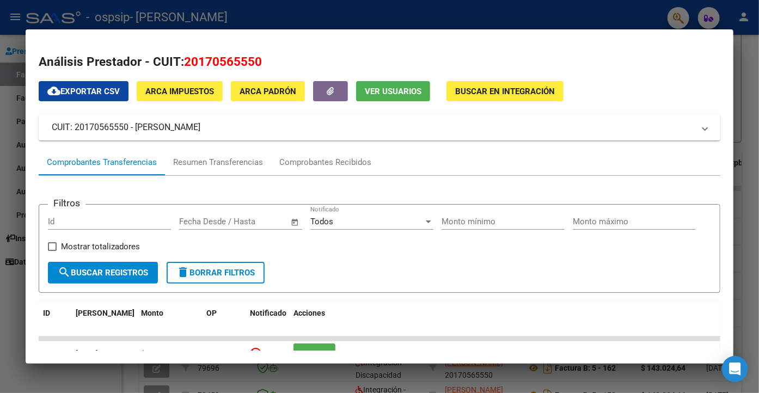
click at [11, 50] on div at bounding box center [379, 196] width 759 height 393
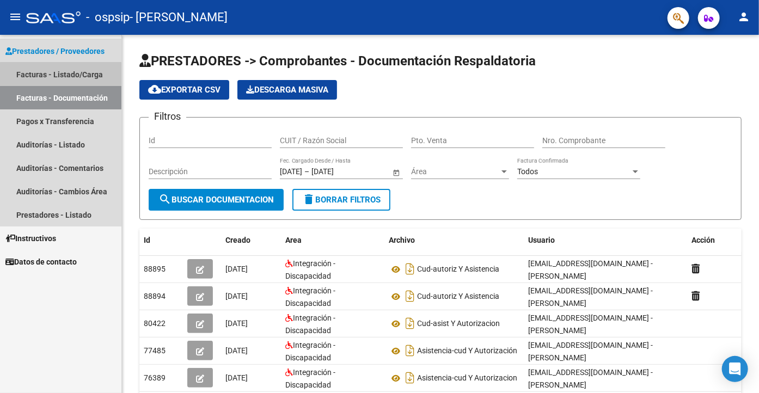
click at [60, 74] on link "Facturas - Listado/Carga" at bounding box center [60, 74] width 121 height 23
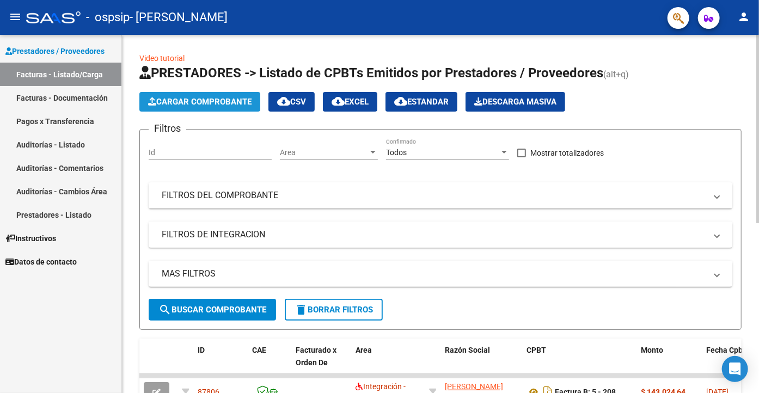
click at [214, 101] on span "Cargar Comprobante" at bounding box center [199, 102] width 103 height 10
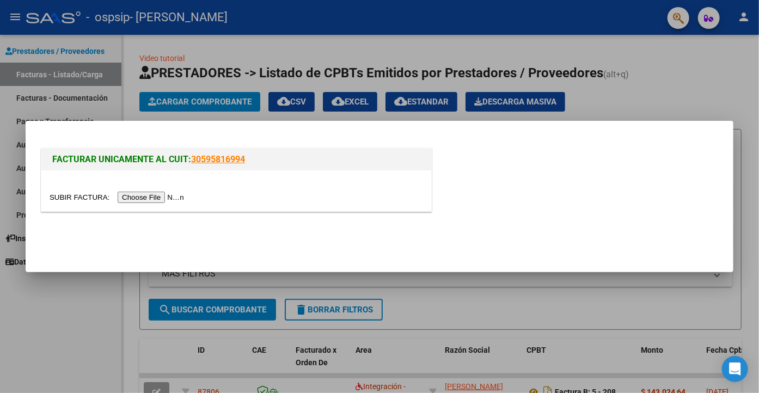
click at [71, 194] on input "file" at bounding box center [119, 197] width 138 height 11
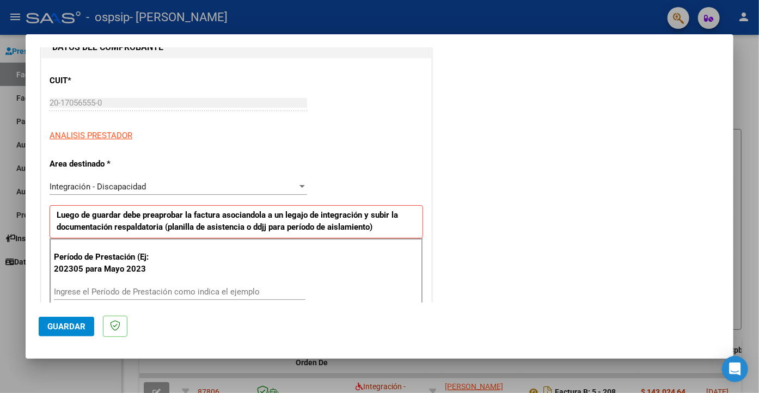
scroll to position [127, 0]
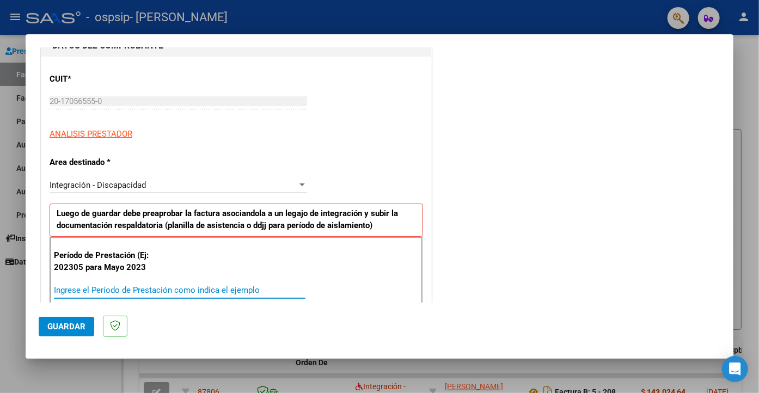
click at [94, 287] on input "Ingrese el Período de Prestación como indica el ejemplo" at bounding box center [179, 290] width 251 height 10
type input "202505"
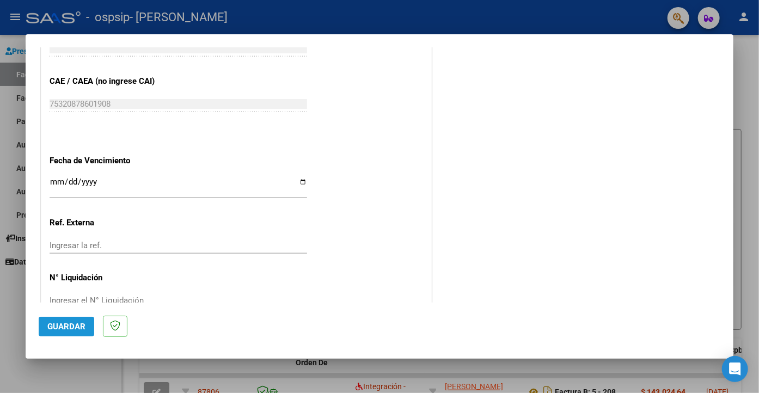
click at [60, 323] on span "Guardar" at bounding box center [66, 327] width 38 height 10
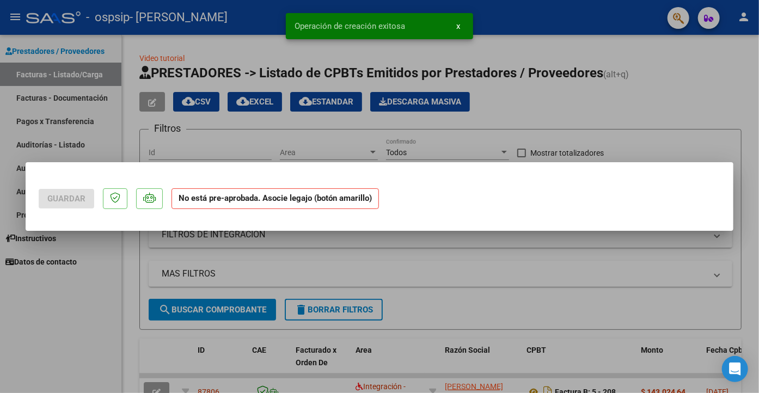
scroll to position [0, 0]
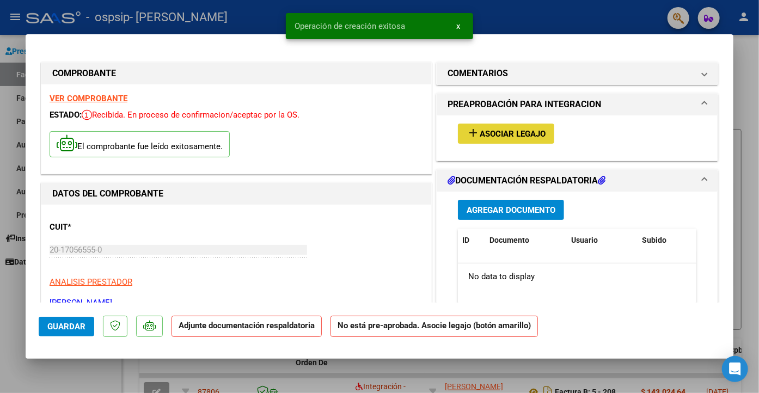
click at [492, 134] on span "Asociar Legajo" at bounding box center [512, 134] width 66 height 10
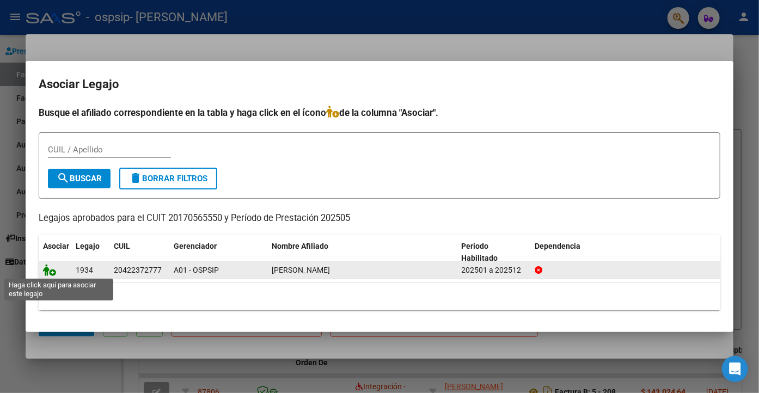
click at [48, 270] on icon at bounding box center [49, 270] width 13 height 12
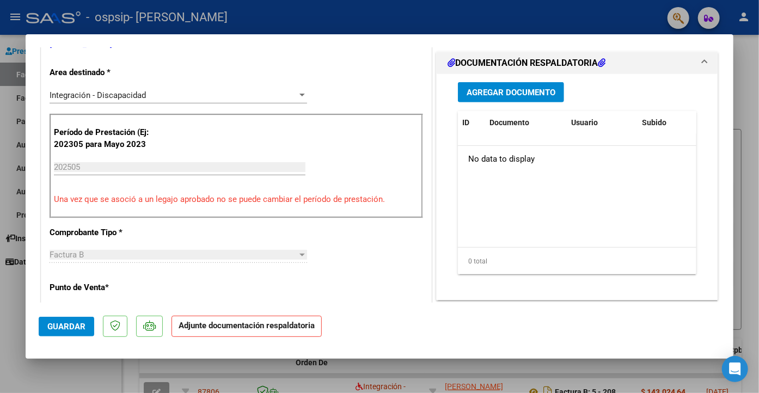
scroll to position [268, 0]
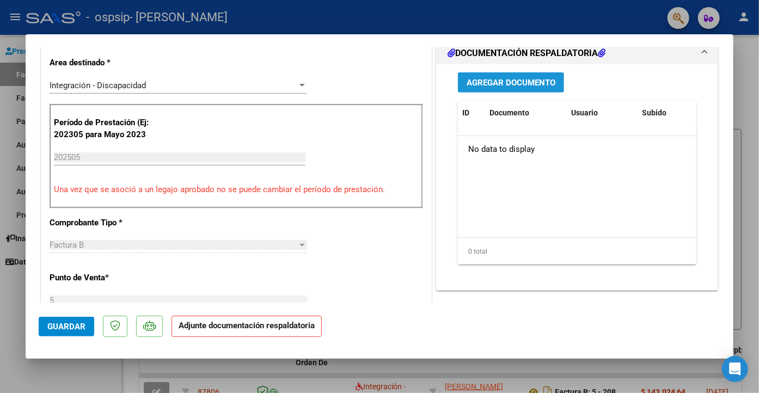
click at [519, 78] on span "Agregar Documento" at bounding box center [510, 83] width 89 height 10
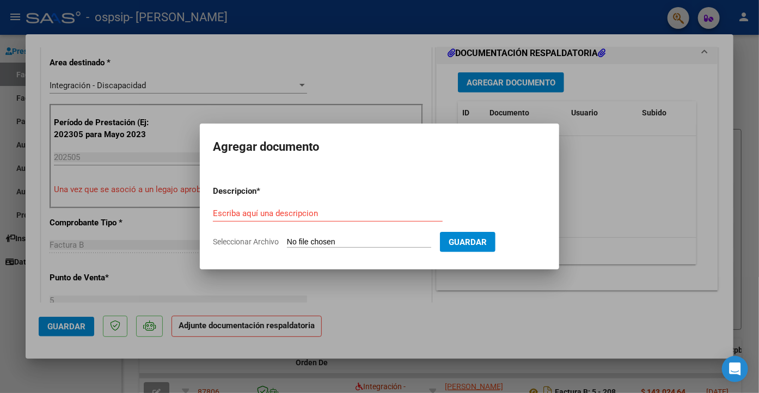
click at [311, 238] on input "Seleccionar Archivo" at bounding box center [359, 242] width 144 height 10
type input "C:\fakepath\2025-05 [PERSON_NAME] asis-cud Y AUTORIZACION.pdf"
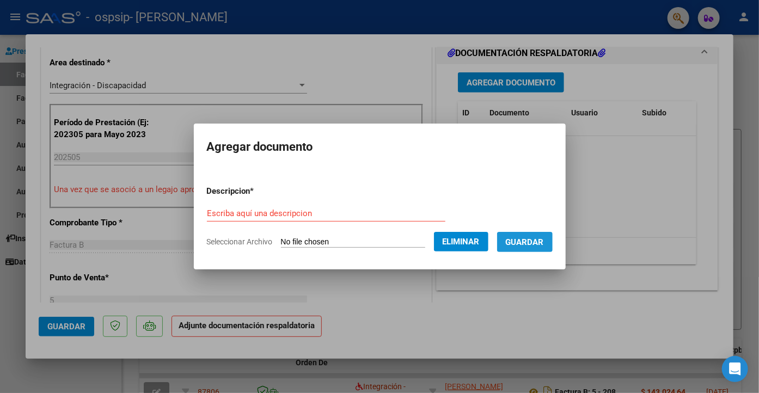
click at [544, 246] on span "Guardar" at bounding box center [524, 242] width 38 height 10
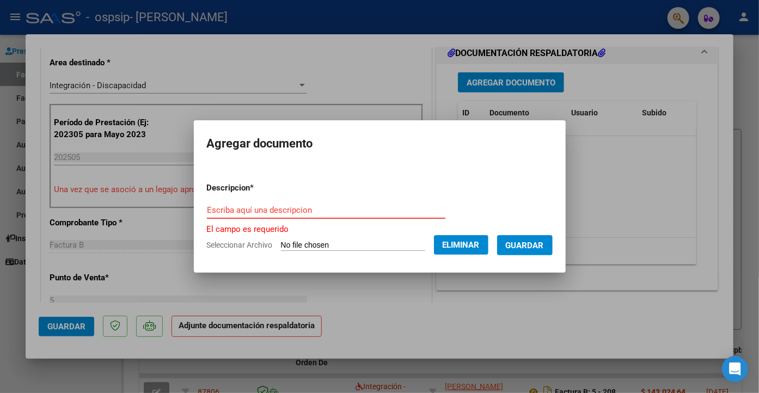
click at [264, 210] on input "Escriba aquí una descripcion" at bounding box center [326, 210] width 238 height 10
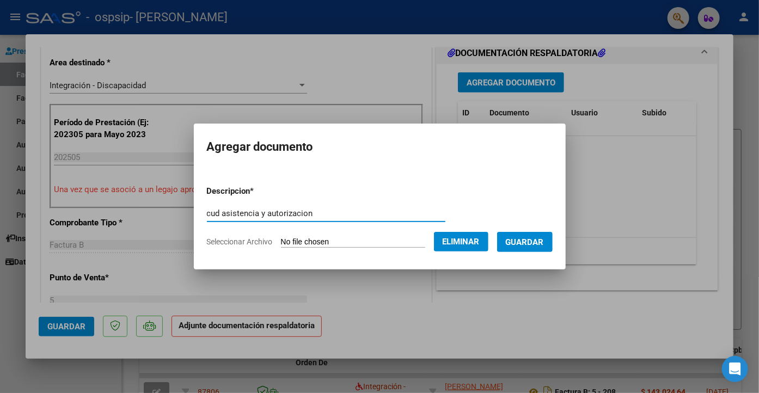
type input "cud asistencia y autorizacion"
click at [544, 241] on span "Guardar" at bounding box center [524, 242] width 38 height 10
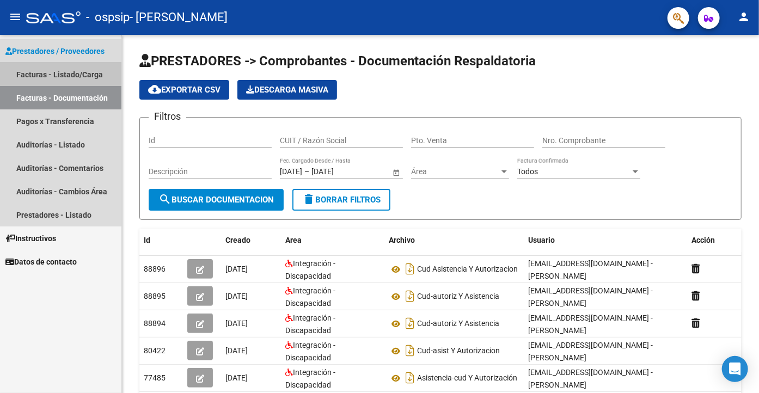
click at [44, 67] on link "Facturas - Listado/Carga" at bounding box center [60, 74] width 121 height 23
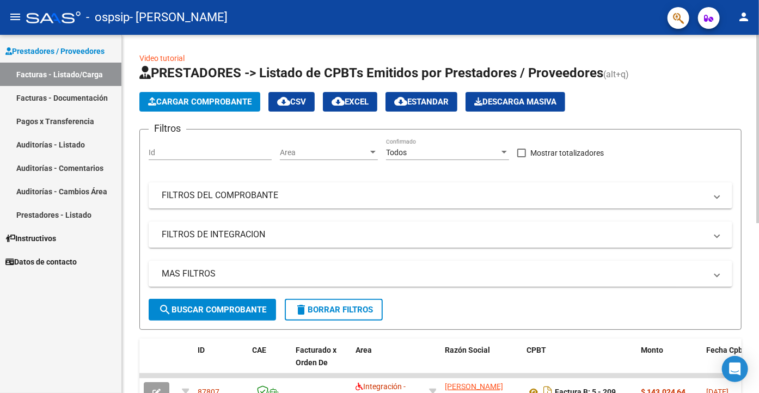
drag, startPoint x: 754, startPoint y: 79, endPoint x: 758, endPoint y: 195, distance: 115.4
click at [758, 195] on div "Video tutorial PRESTADORES -> Listado de CPBTs Emitidos por Prestadores / Prove…" at bounding box center [441, 375] width 639 height 681
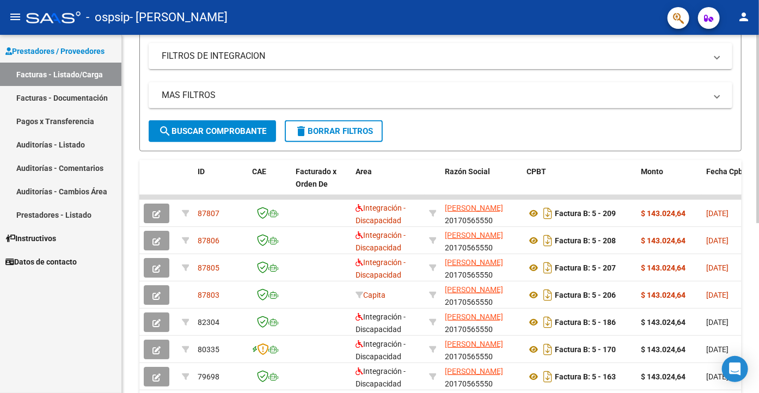
click at [758, 212] on div at bounding box center [757, 129] width 3 height 188
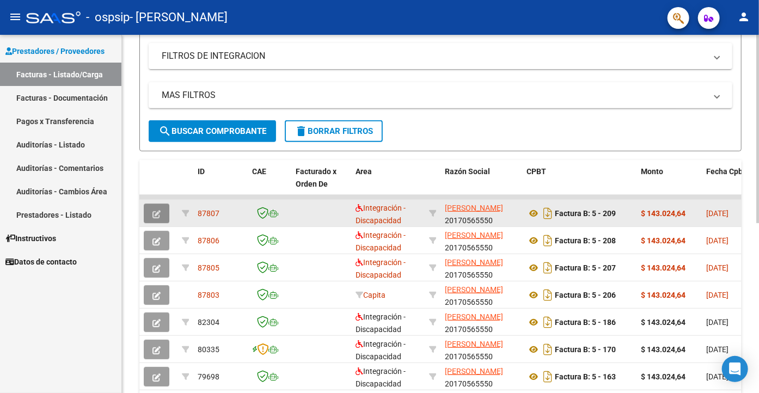
click at [157, 207] on button "button" at bounding box center [157, 214] width 26 height 20
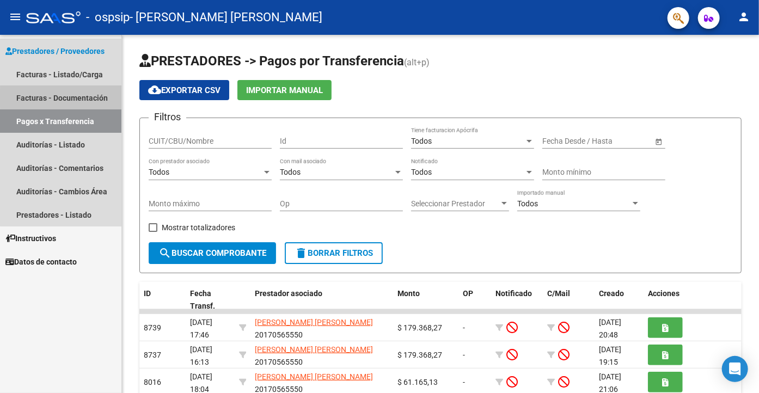
click at [82, 98] on link "Facturas - Documentación" at bounding box center [60, 97] width 121 height 23
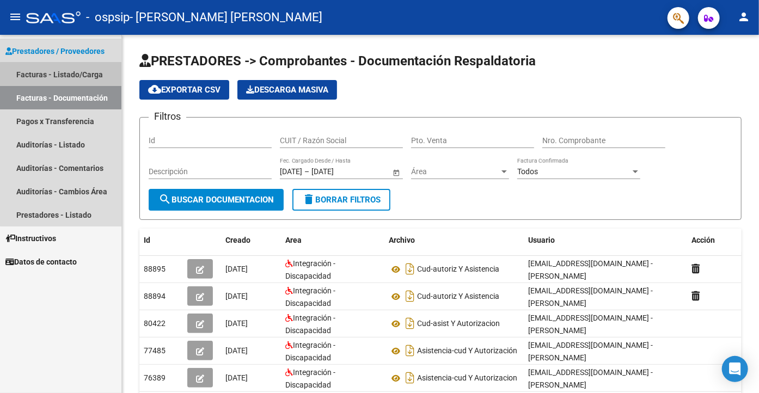
click at [73, 75] on link "Facturas - Listado/Carga" at bounding box center [60, 74] width 121 height 23
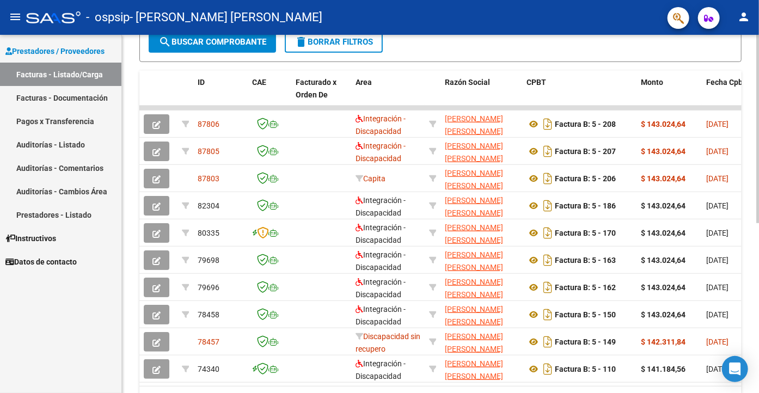
scroll to position [267, 0]
click at [755, 225] on div "Video tutorial PRESTADORES -> Listado de CPBTs Emitidos por Prestadores / Prove…" at bounding box center [441, 108] width 639 height 681
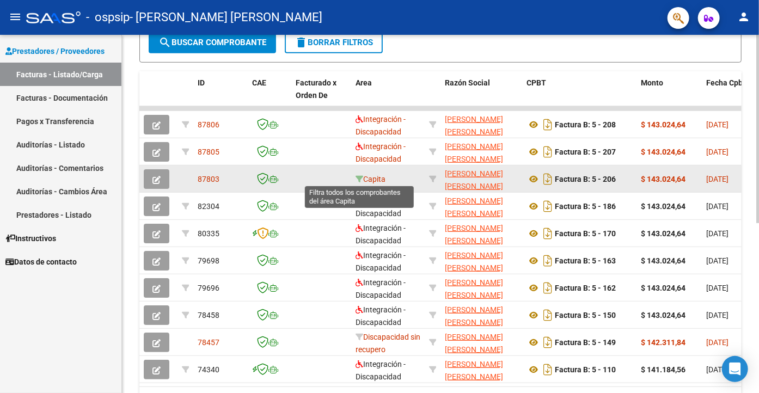
click at [359, 175] on icon at bounding box center [359, 179] width 8 height 8
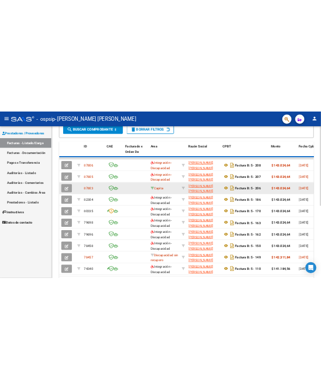
scroll to position [77, 0]
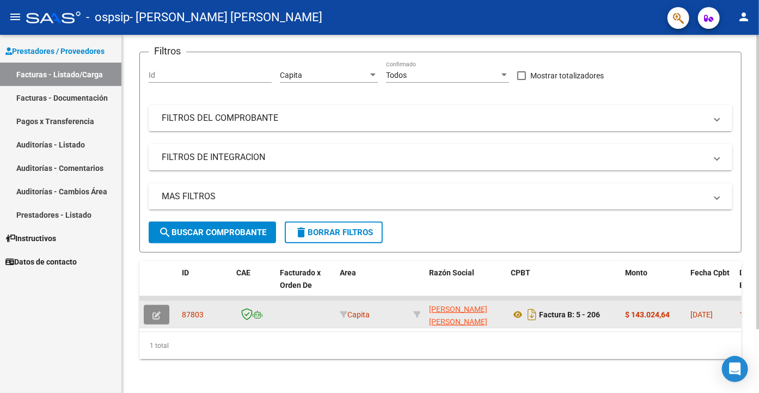
click at [160, 313] on icon "button" at bounding box center [156, 315] width 8 height 8
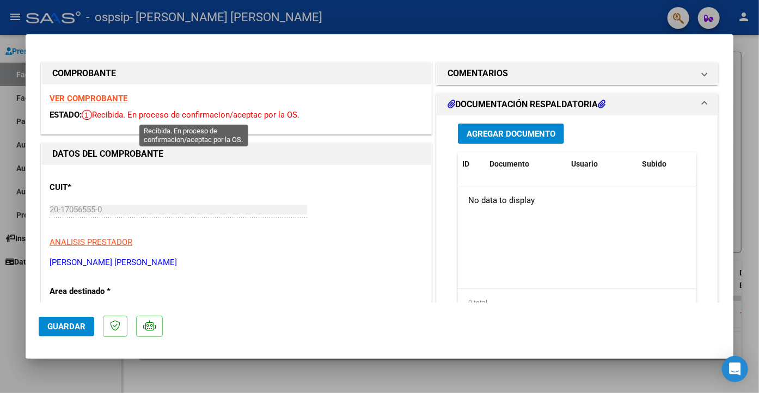
click at [89, 112] on icon at bounding box center [87, 114] width 10 height 11
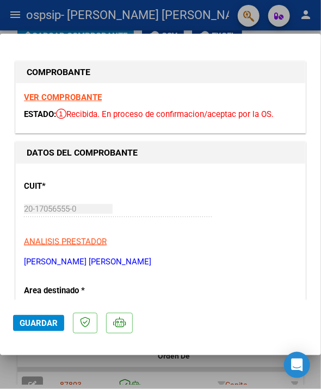
scroll to position [116, 0]
